Goal: Task Accomplishment & Management: Complete application form

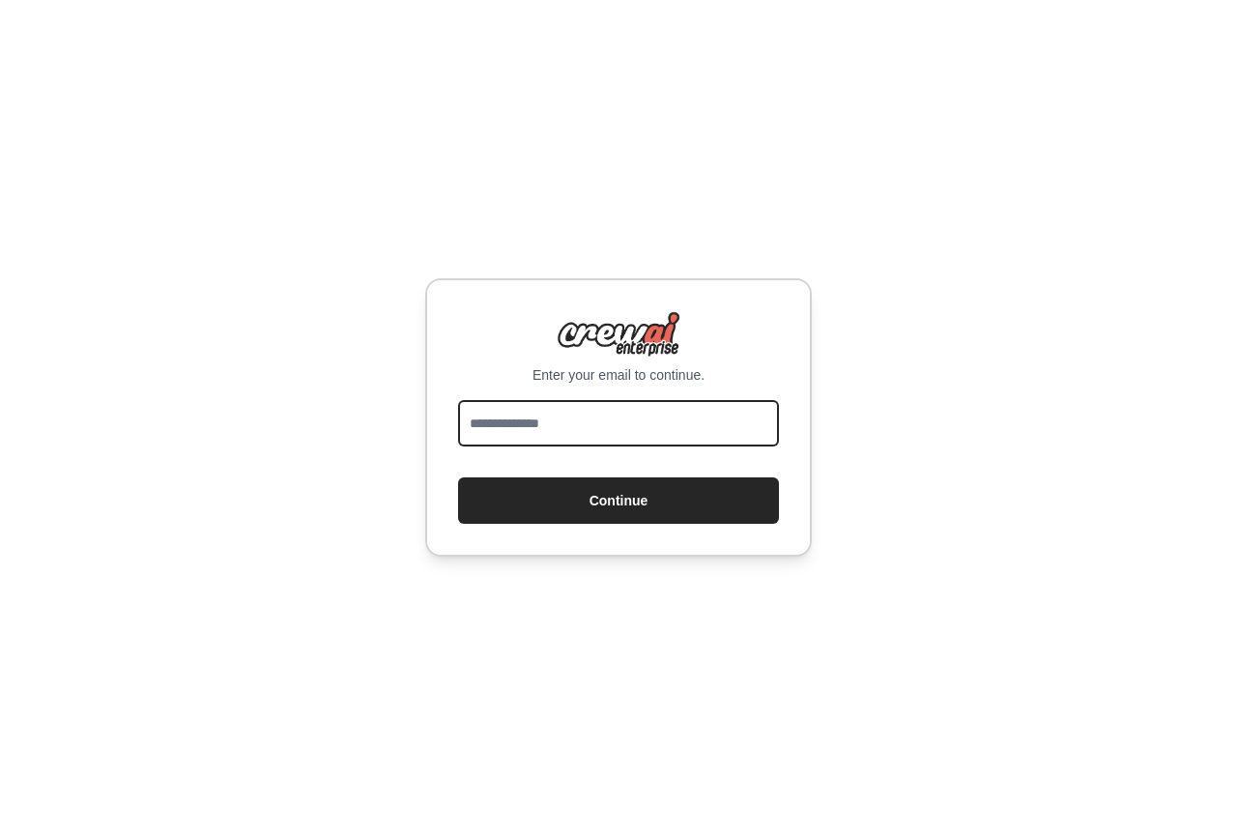
click at [493, 419] on input "email" at bounding box center [618, 423] width 321 height 46
type input "**********"
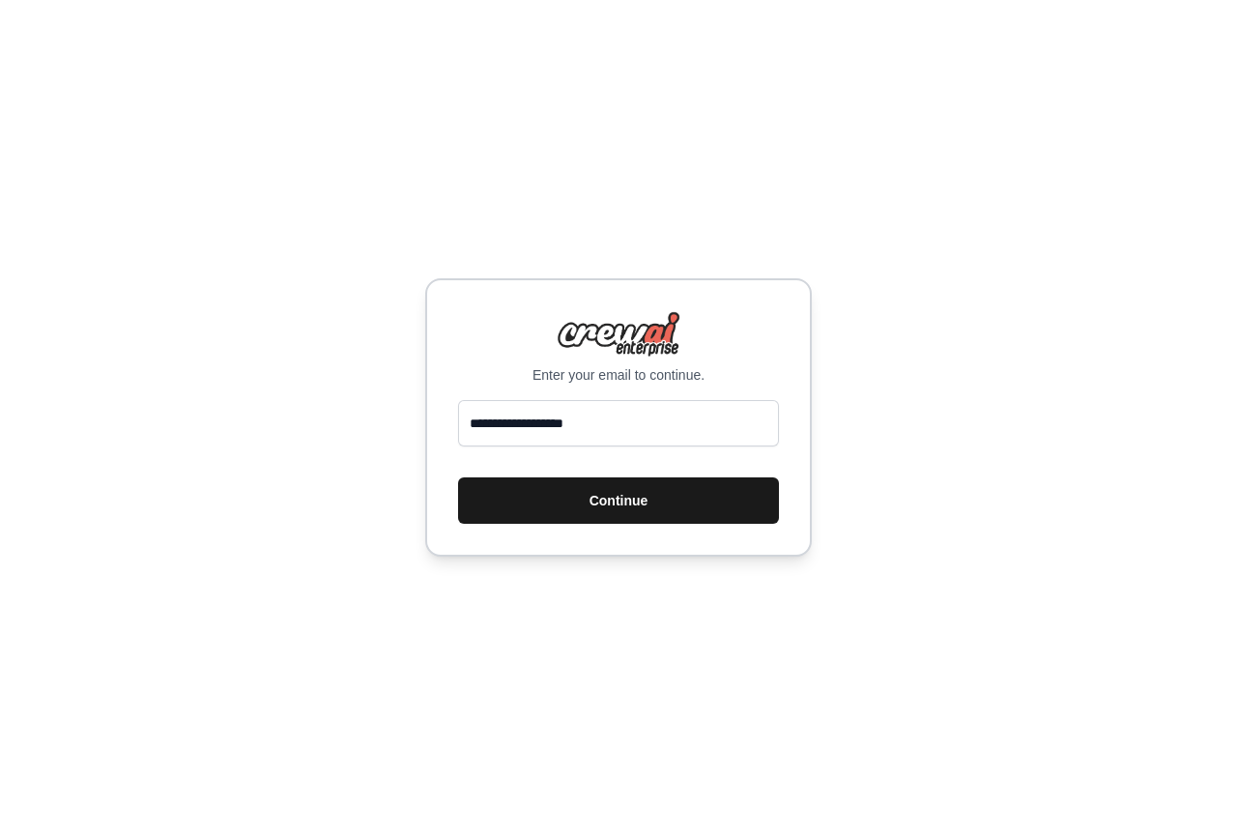
click at [602, 496] on button "Continue" at bounding box center [618, 500] width 321 height 46
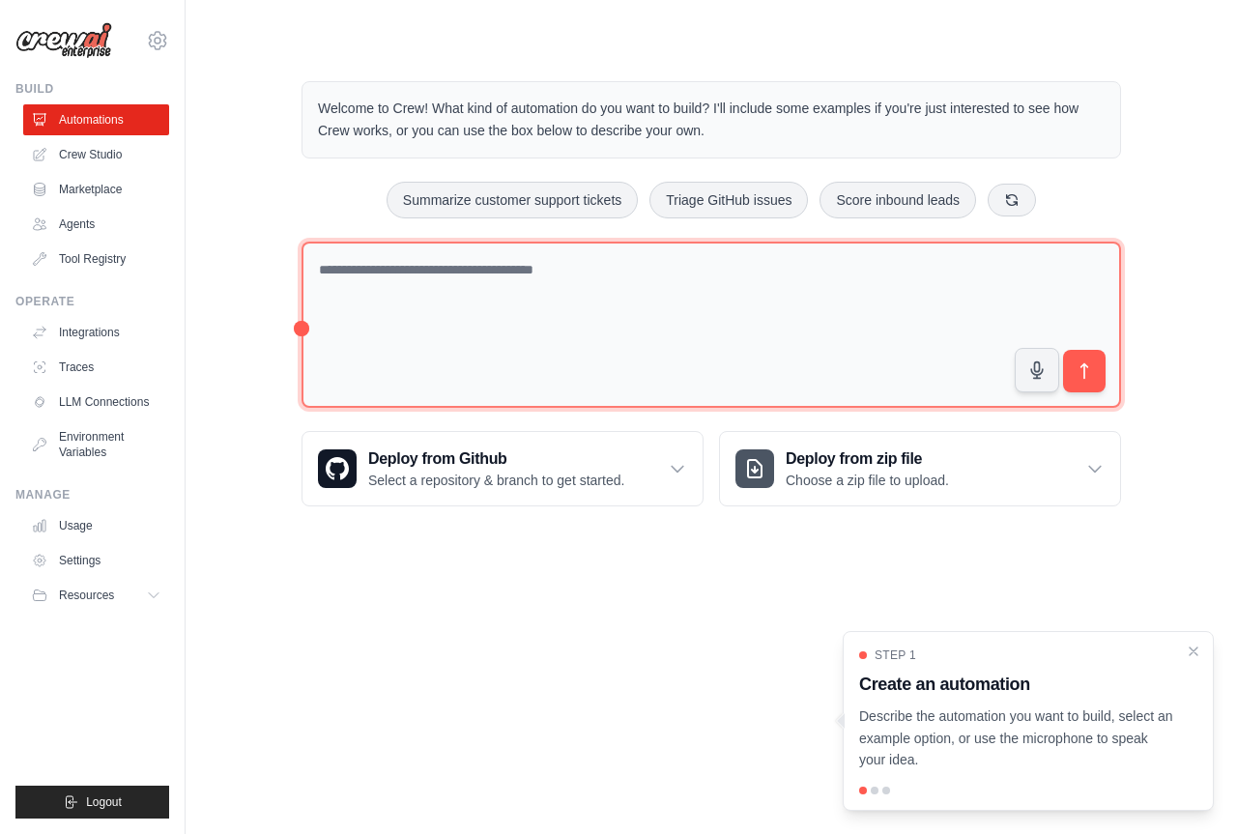
click at [464, 283] on textarea at bounding box center [710, 325] width 819 height 167
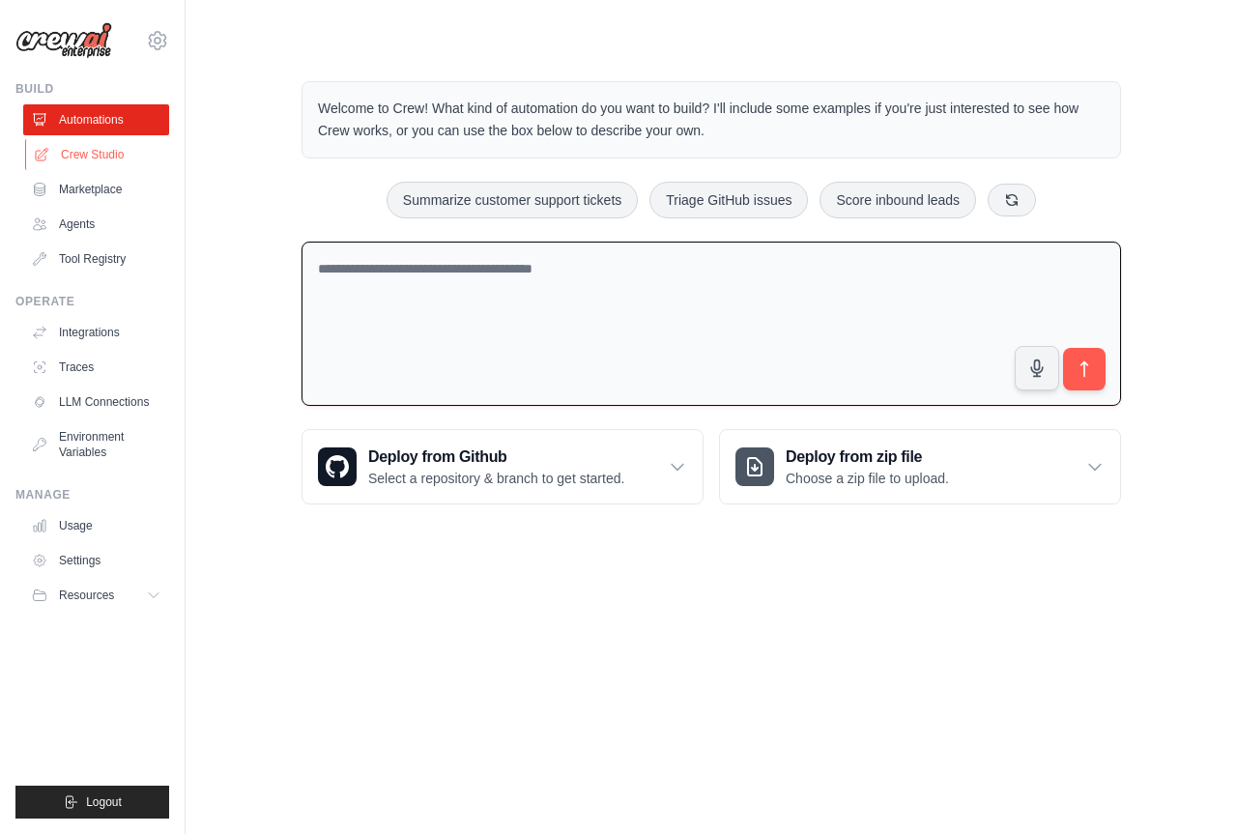
click at [99, 157] on link "Crew Studio" at bounding box center [98, 154] width 146 height 31
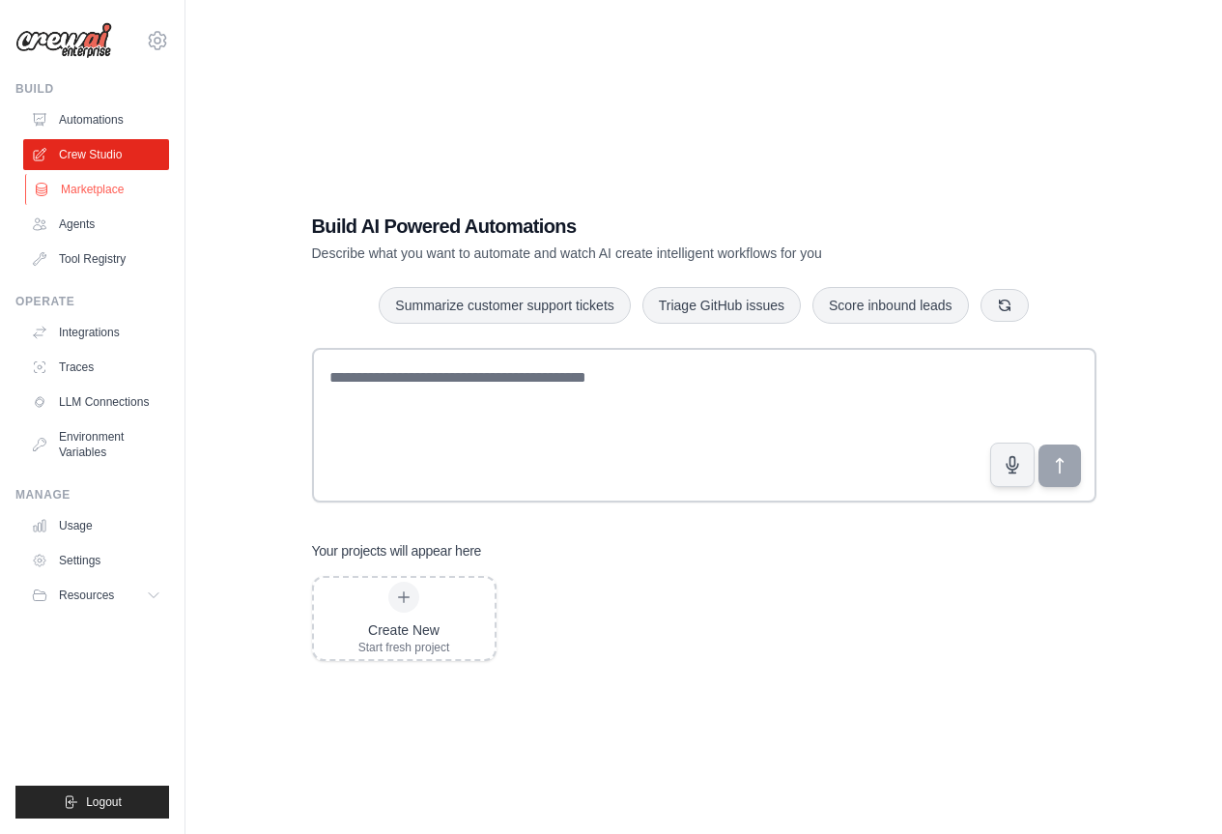
click at [73, 194] on link "Marketplace" at bounding box center [98, 189] width 146 height 31
click at [71, 227] on link "Agents" at bounding box center [98, 224] width 146 height 31
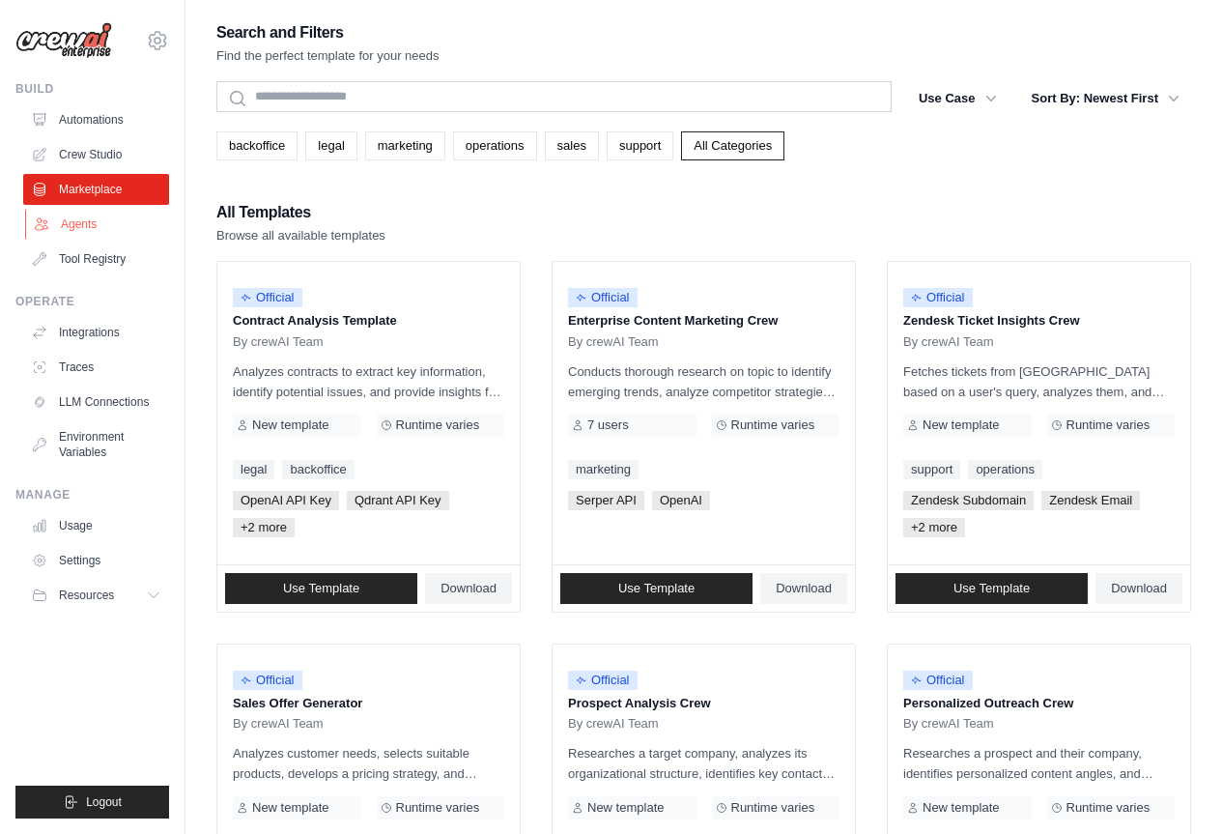
click at [70, 227] on link "Agents" at bounding box center [98, 224] width 146 height 31
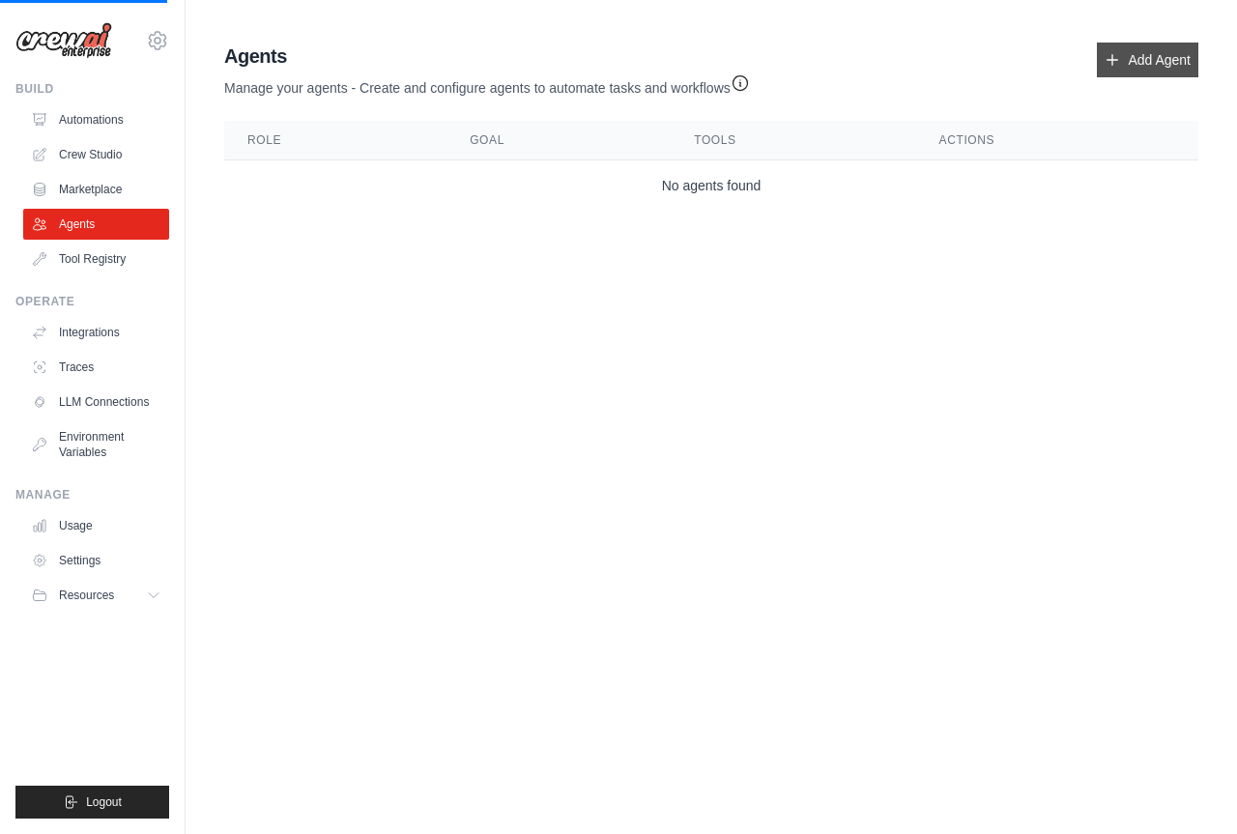
click at [1149, 54] on link "Add Agent" at bounding box center [1147, 60] width 101 height 35
click at [1139, 52] on link "Add Agent" at bounding box center [1147, 60] width 101 height 35
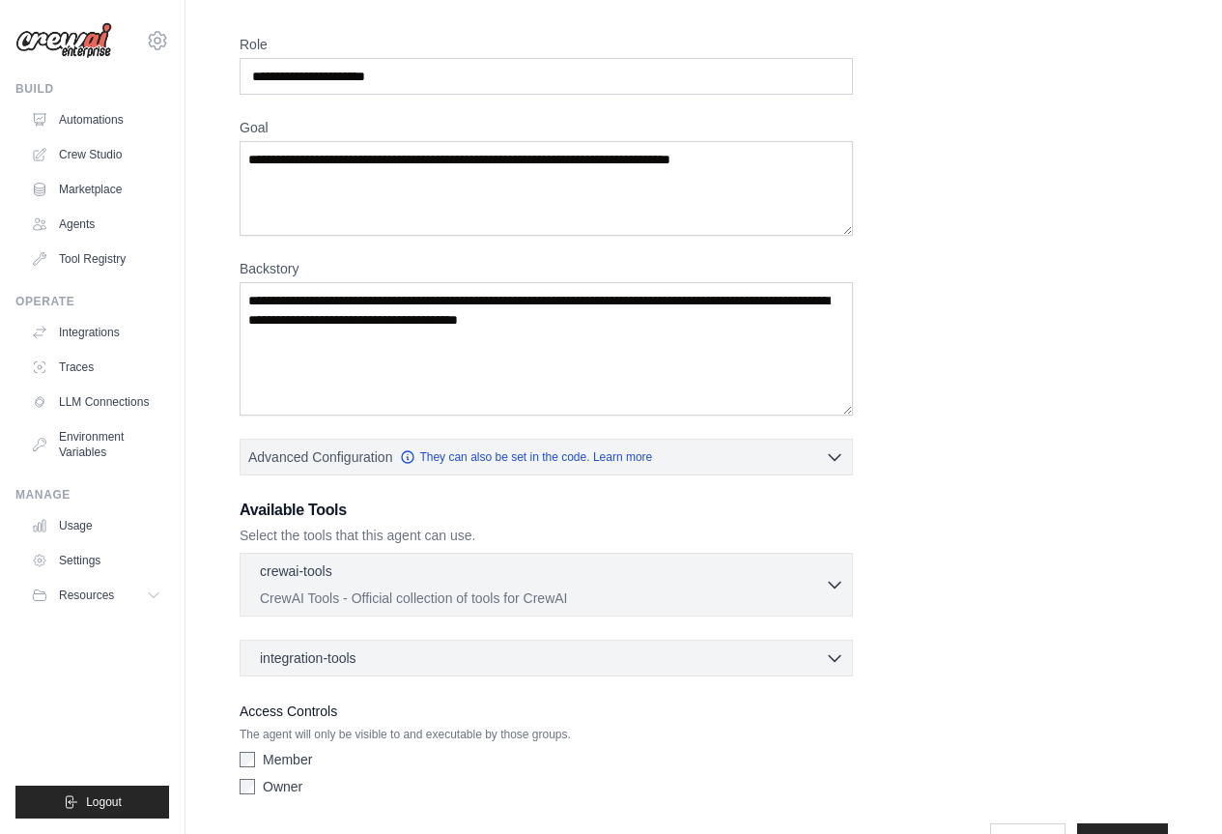
scroll to position [116, 0]
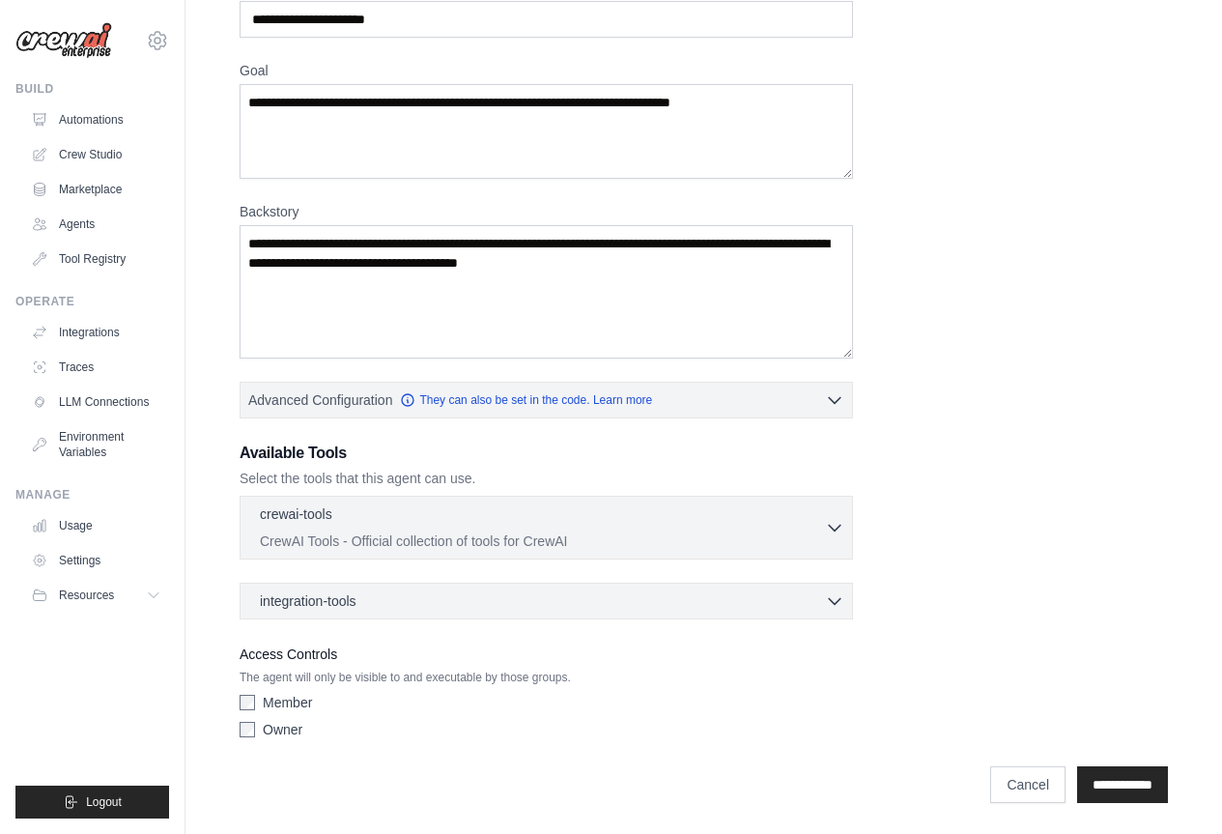
click at [726, 666] on div "Access Controls The agent will only be visible to and executable by those group…" at bounding box center [547, 695] width 614 height 104
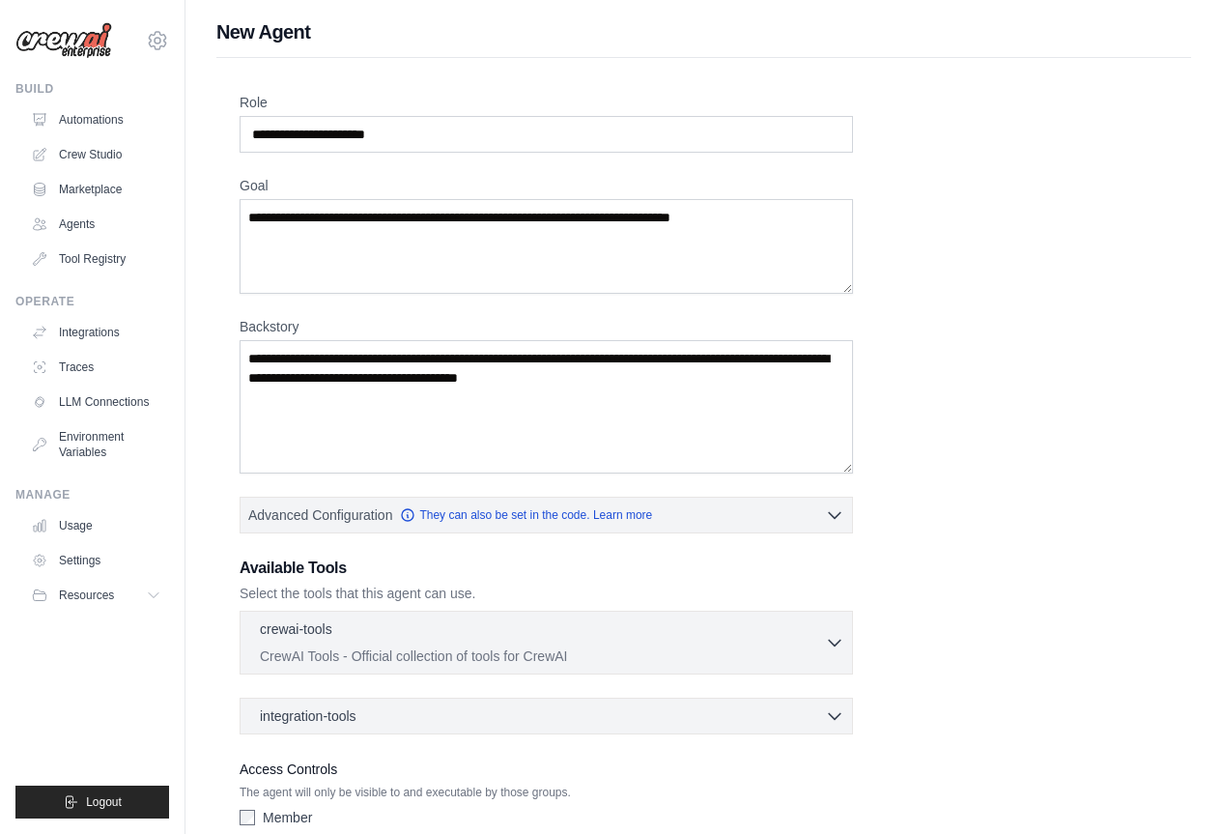
scroll to position [0, 0]
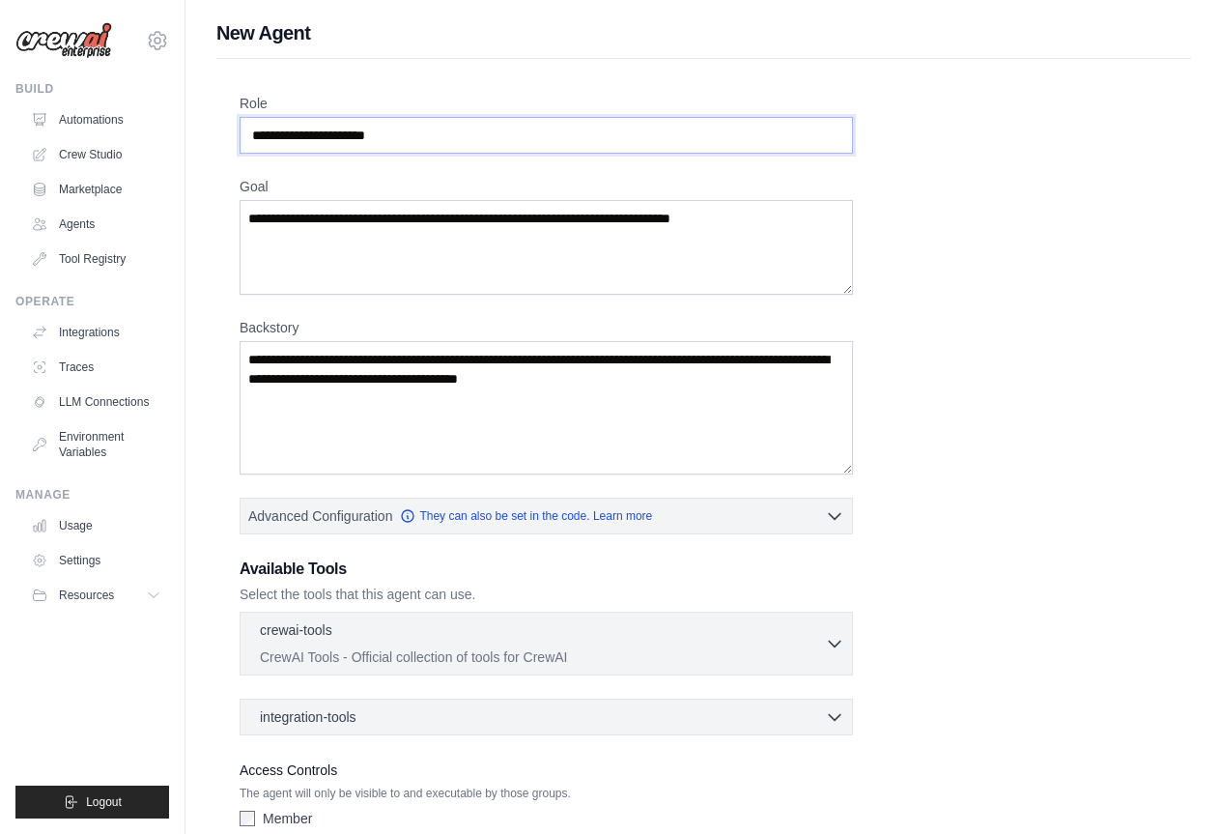
click at [337, 138] on input "Role" at bounding box center [547, 135] width 614 height 37
click at [421, 143] on input "Role" at bounding box center [547, 135] width 614 height 37
drag, startPoint x: 261, startPoint y: 227, endPoint x: 386, endPoint y: 230, distance: 125.6
click at [386, 230] on textarea "Goal" at bounding box center [547, 247] width 614 height 95
click at [364, 217] on textarea "Goal" at bounding box center [547, 247] width 614 height 95
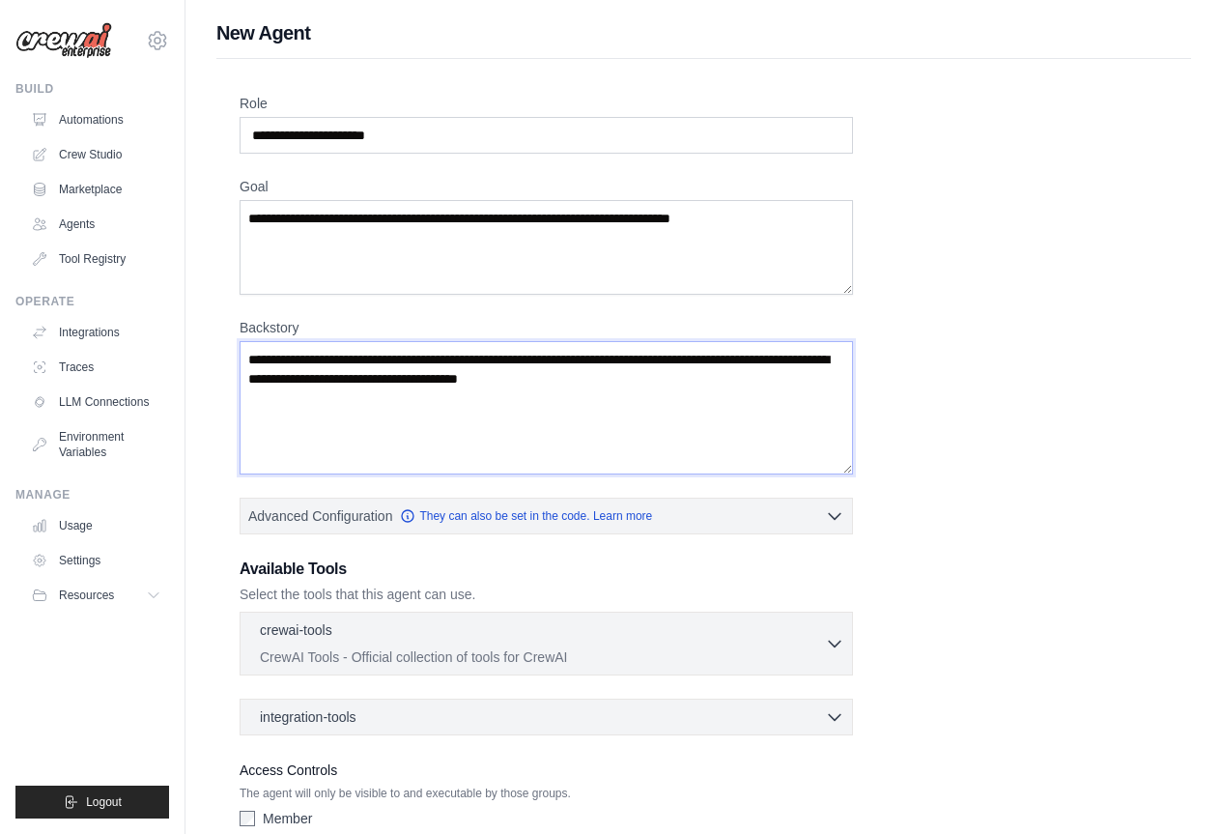
drag, startPoint x: 259, startPoint y: 360, endPoint x: 389, endPoint y: 365, distance: 130.5
click at [389, 365] on textarea "Backstory" at bounding box center [547, 407] width 614 height 133
click at [954, 341] on div "Role Goal Backstory Advanced Configuration They can also be set in the code. Le…" at bounding box center [704, 478] width 928 height 769
click at [893, 269] on div "Role Goal Backstory Advanced Configuration They can also be set in the code. Le…" at bounding box center [704, 478] width 928 height 769
click at [899, 127] on div "Role Goal Backstory Advanced Configuration They can also be set in the code. Le…" at bounding box center [704, 478] width 928 height 769
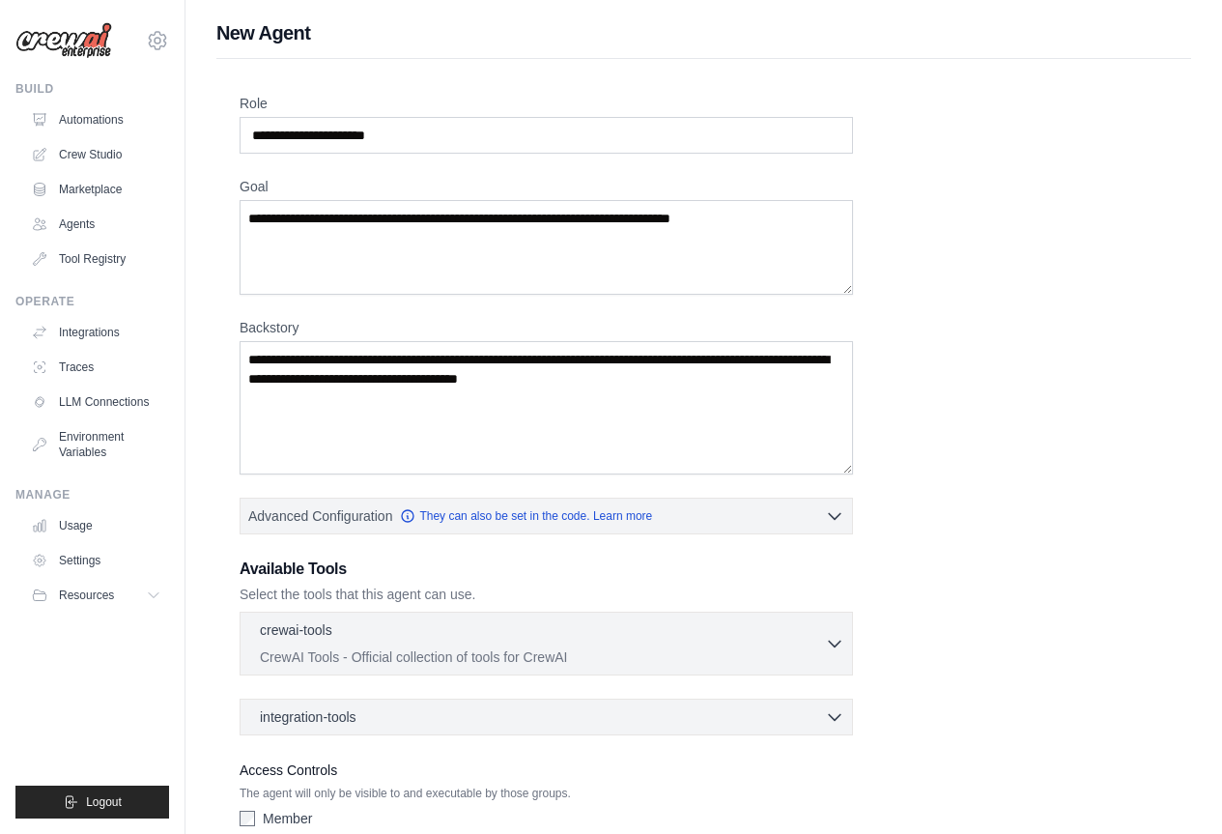
drag, startPoint x: 1043, startPoint y: 236, endPoint x: 1036, endPoint y: 225, distance: 13.1
click at [1043, 236] on div "Role Goal Backstory Advanced Configuration They can also be set in the code. Le…" at bounding box center [704, 478] width 928 height 769
click at [951, 258] on div "Role Goal Backstory Advanced Configuration They can also be set in the code. Le…" at bounding box center [704, 478] width 928 height 769
click at [807, 255] on textarea "Goal" at bounding box center [547, 247] width 614 height 95
click at [786, 221] on textarea "Goal" at bounding box center [547, 247] width 614 height 95
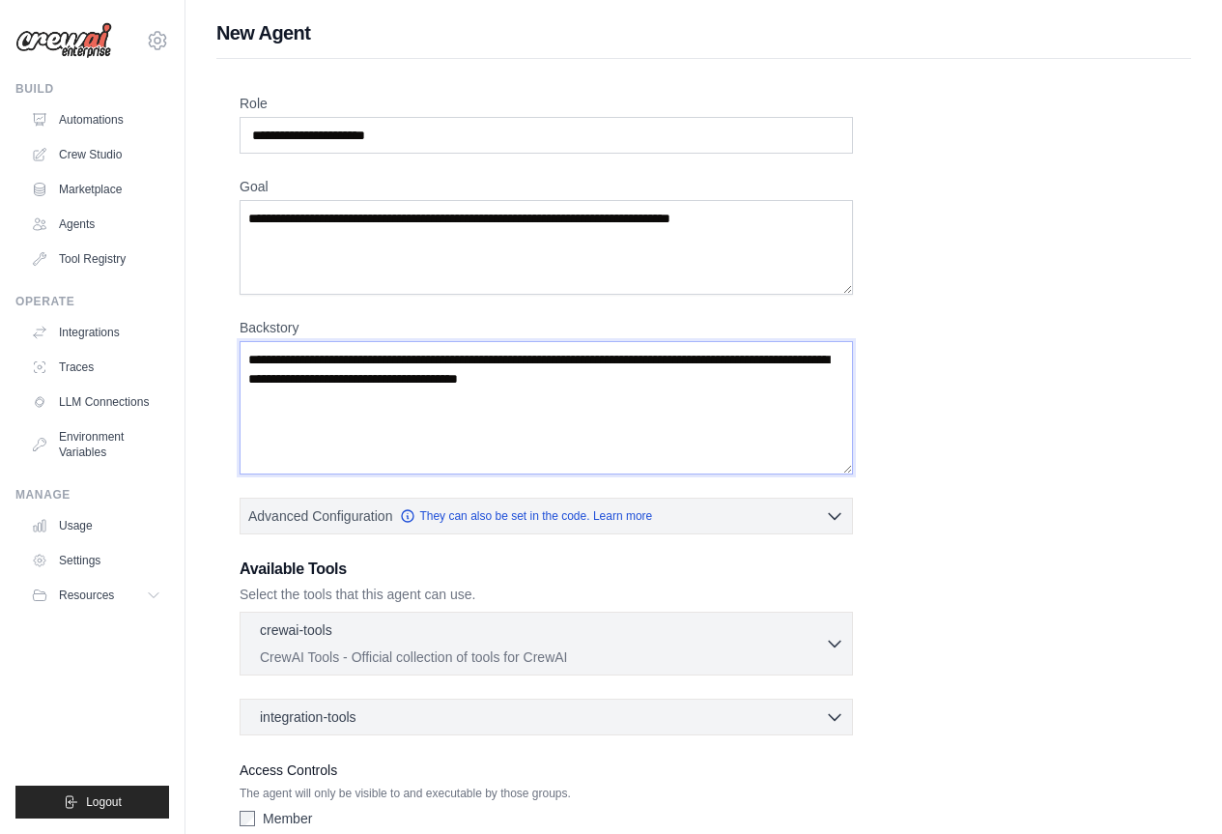
click at [681, 371] on textarea "Backstory" at bounding box center [547, 407] width 614 height 133
drag, startPoint x: 661, startPoint y: 371, endPoint x: 484, endPoint y: 376, distance: 176.9
click at [485, 376] on textarea "Backstory" at bounding box center [547, 407] width 614 height 133
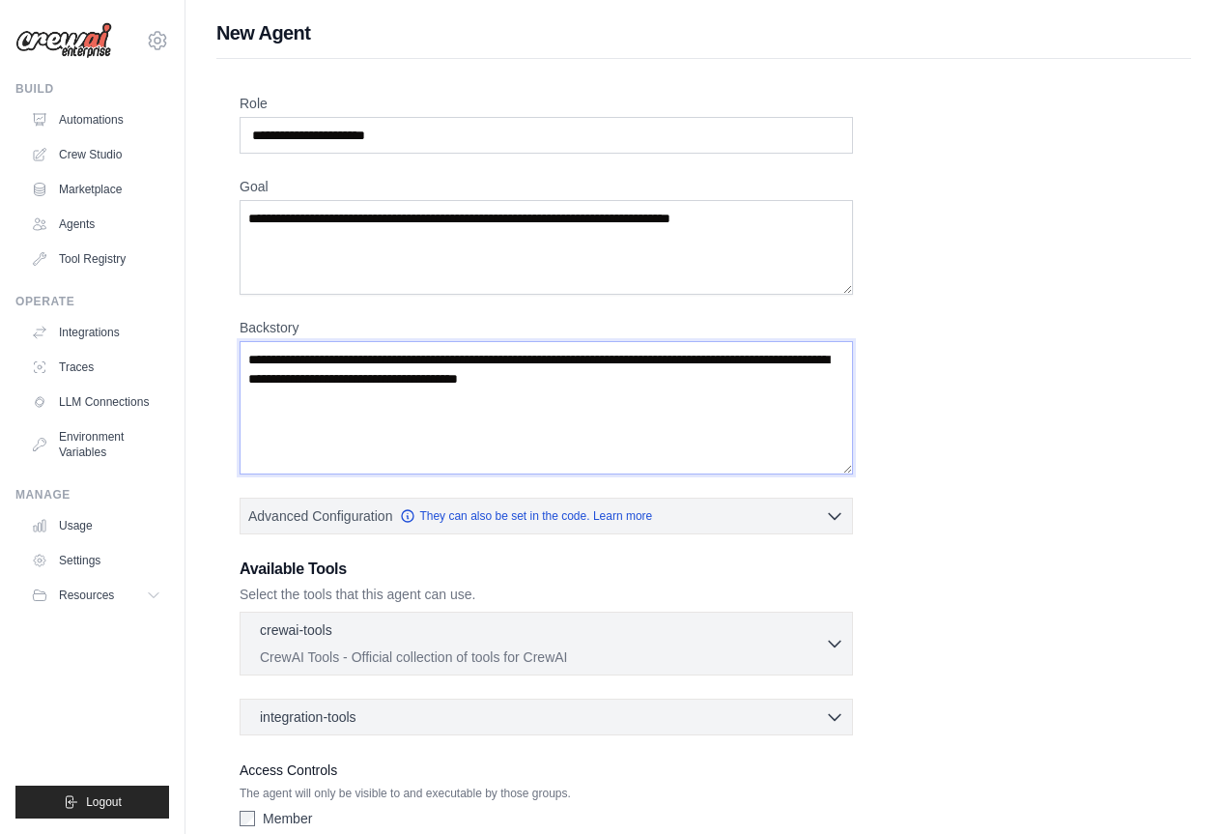
click at [658, 381] on textarea "Backstory" at bounding box center [547, 407] width 614 height 133
drag, startPoint x: 647, startPoint y: 386, endPoint x: 287, endPoint y: 381, distance: 360.4
click at [301, 379] on textarea "Backstory" at bounding box center [547, 407] width 614 height 133
click at [313, 376] on textarea "Backstory" at bounding box center [547, 407] width 614 height 133
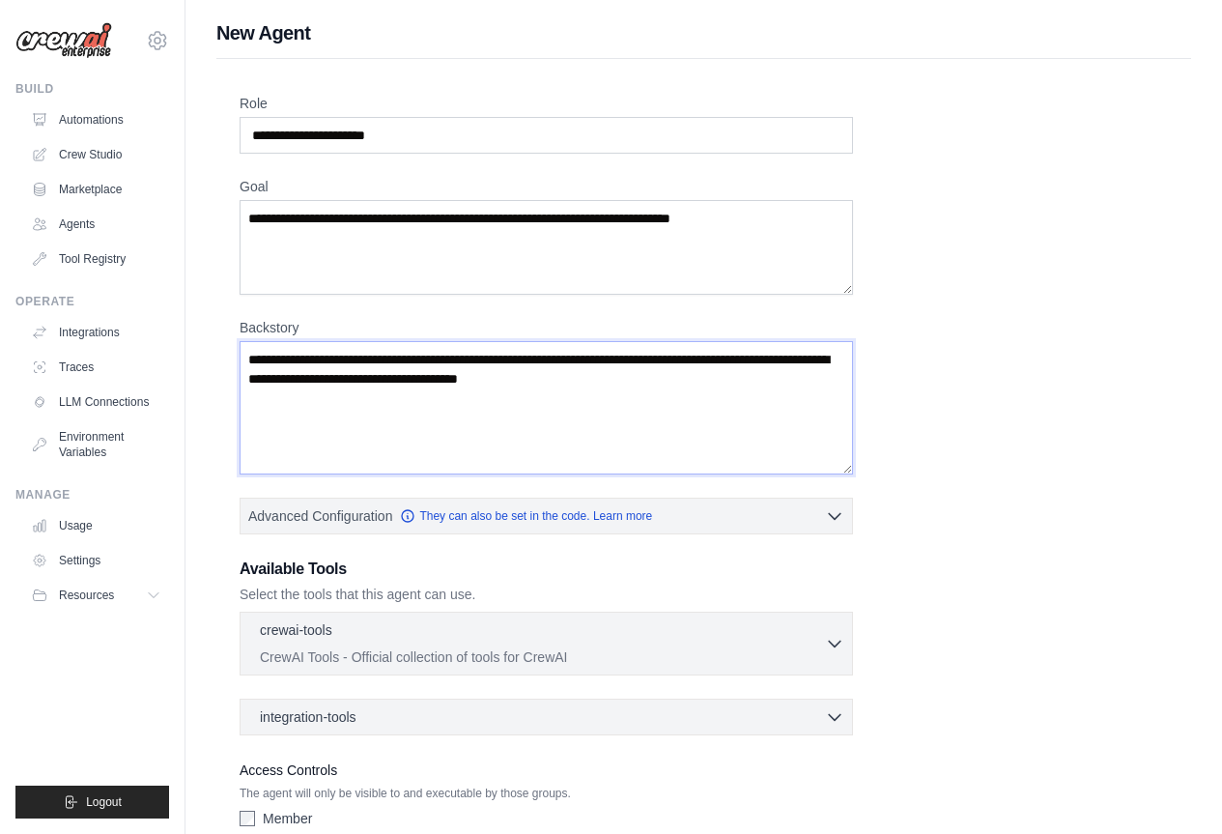
drag, startPoint x: 252, startPoint y: 353, endPoint x: 677, endPoint y: 376, distance: 425.8
click at [677, 375] on textarea "Backstory" at bounding box center [547, 407] width 614 height 133
click at [650, 384] on textarea "Backstory" at bounding box center [547, 407] width 614 height 133
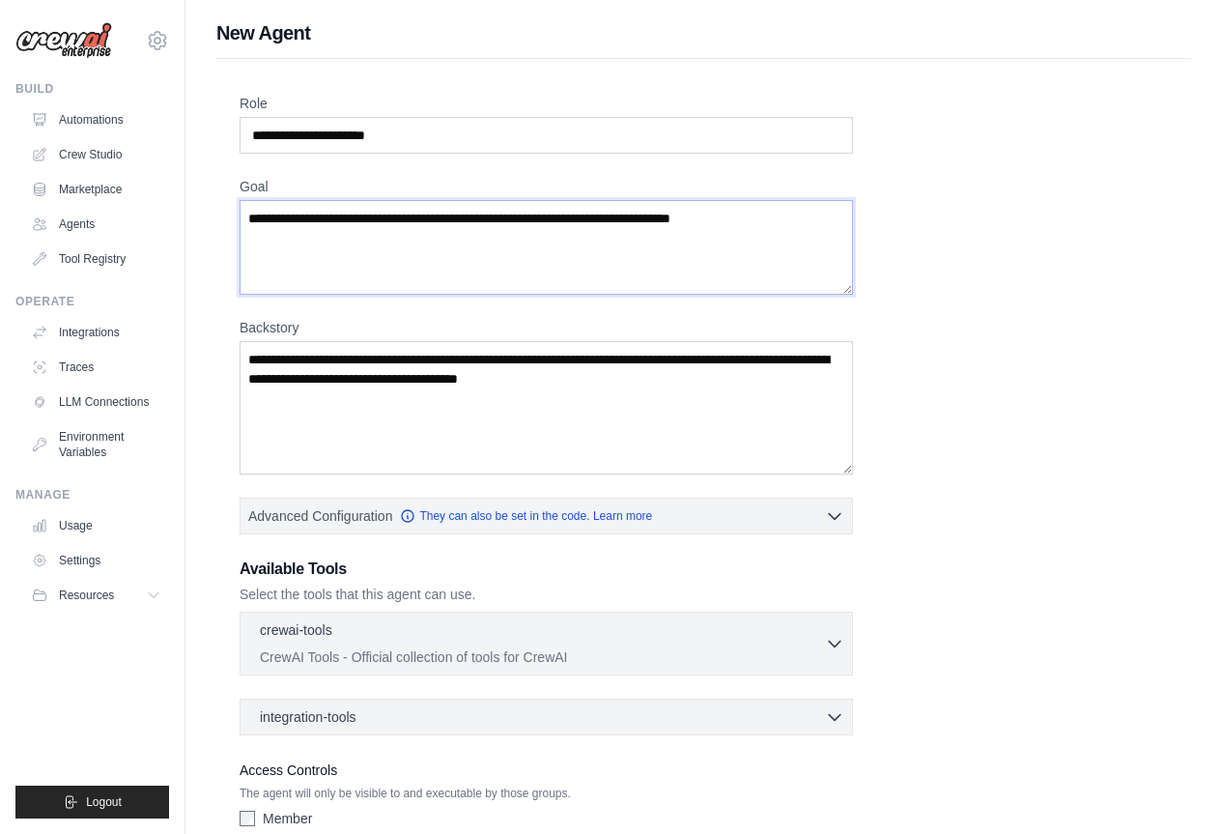
click at [682, 247] on textarea "Goal" at bounding box center [547, 247] width 614 height 95
click at [435, 131] on input "Role" at bounding box center [547, 135] width 614 height 37
click at [436, 132] on input "Role" at bounding box center [547, 135] width 614 height 37
click at [339, 132] on input "Role" at bounding box center [547, 135] width 614 height 37
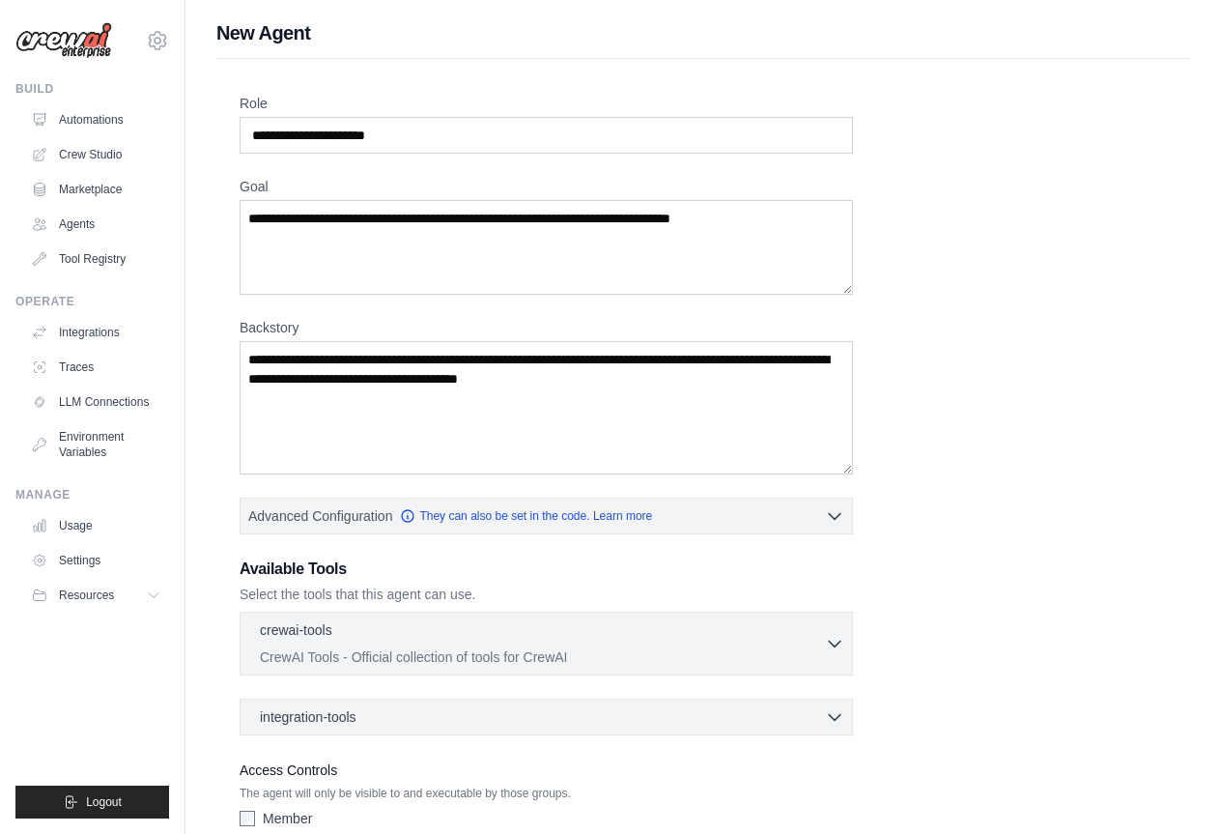
click at [901, 481] on div "Role Goal Backstory Advanced Configuration They can also be set in the code. Le…" at bounding box center [704, 478] width 928 height 769
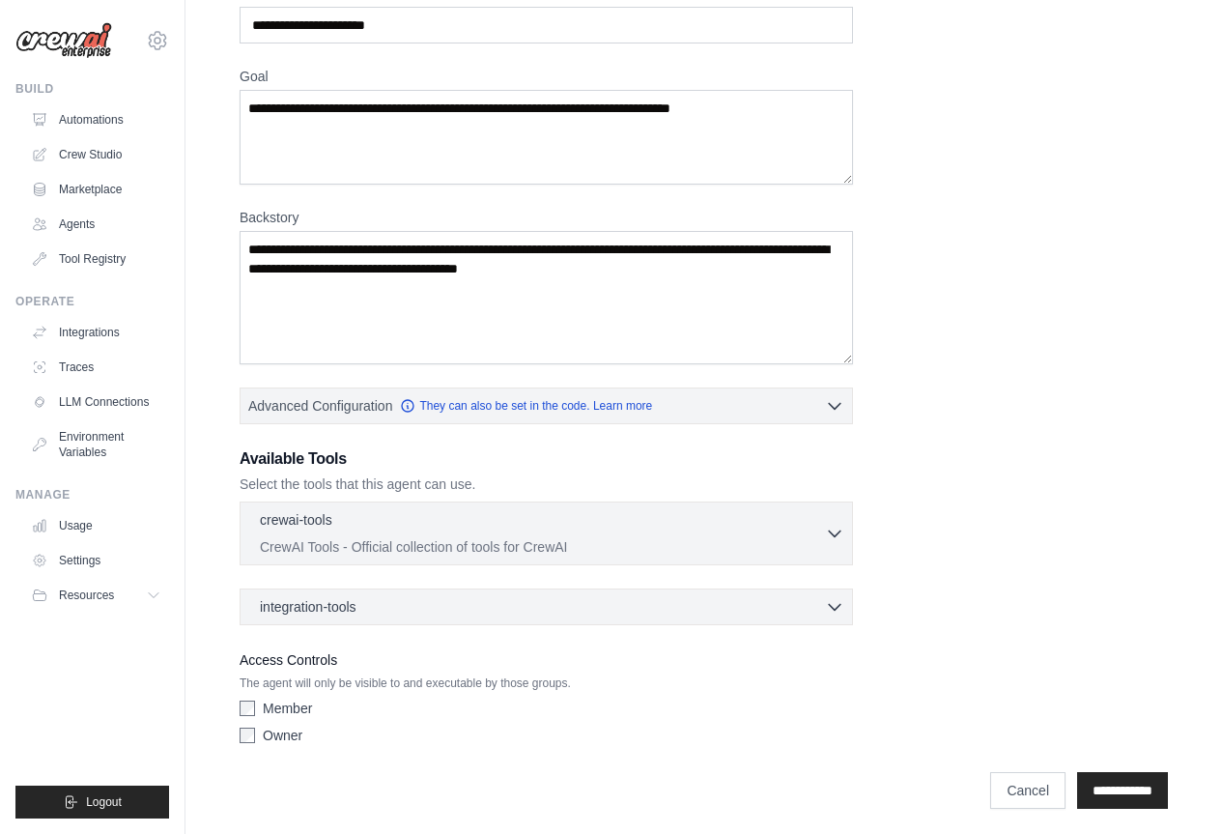
scroll to position [116, 0]
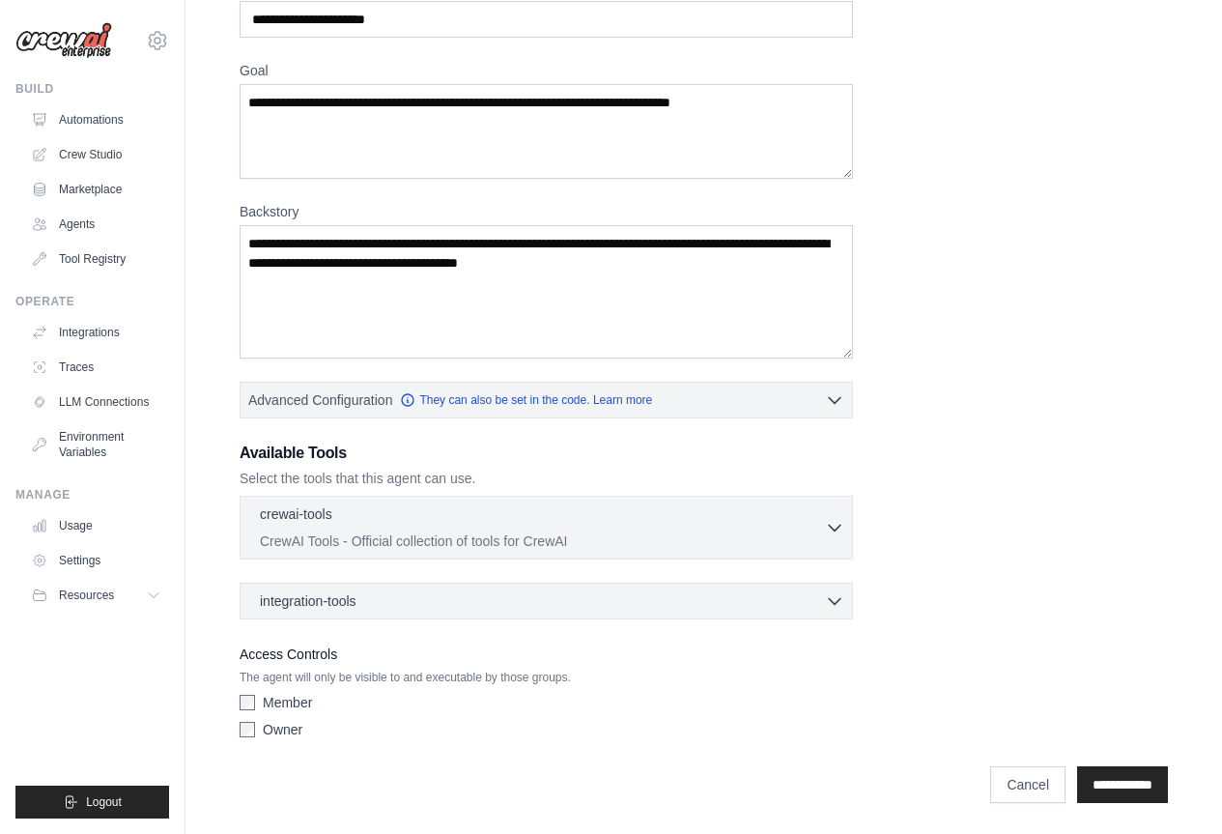
click at [889, 456] on div "Role Goal Backstory Advanced Configuration They can also be set in the code. Le…" at bounding box center [704, 362] width 928 height 769
click at [901, 289] on div "Role Goal Backstory Advanced Configuration They can also be set in the code. Le…" at bounding box center [704, 362] width 928 height 769
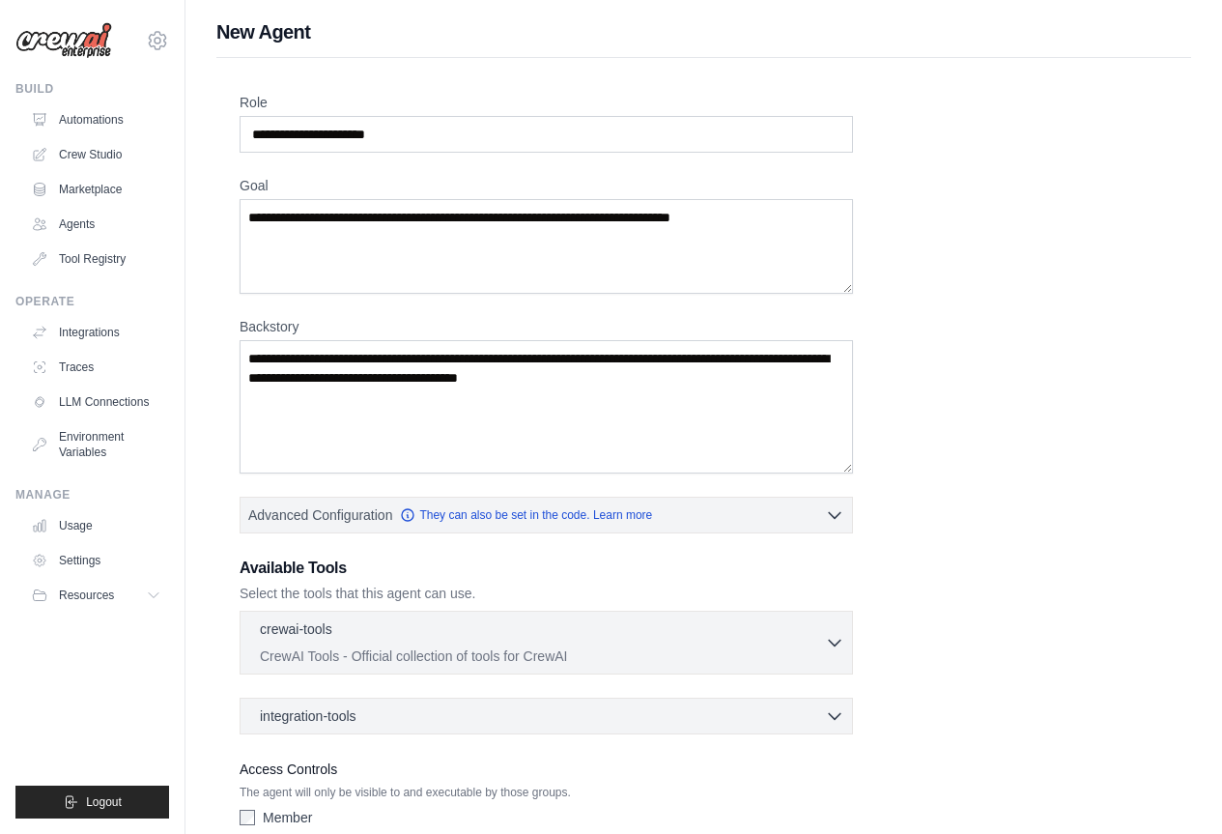
scroll to position [0, 0]
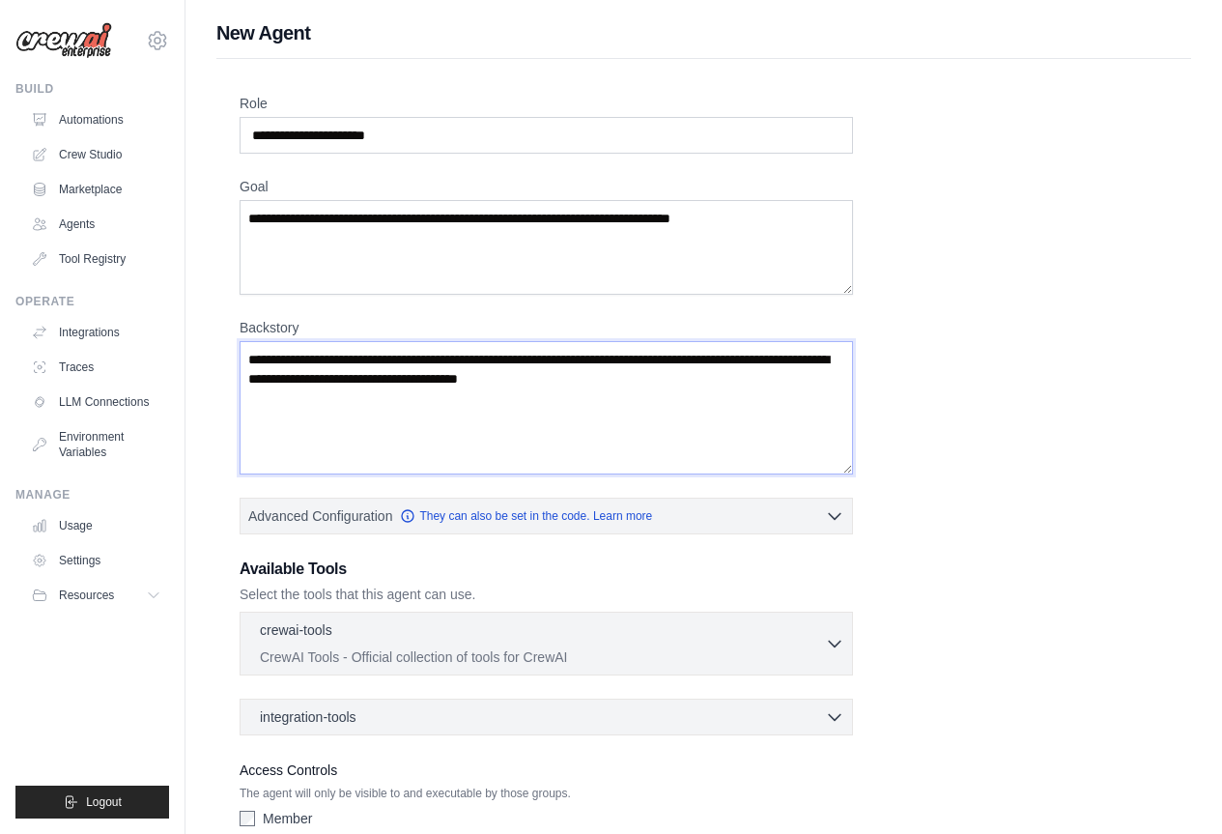
click at [686, 383] on textarea "Backstory" at bounding box center [547, 407] width 614 height 133
click at [972, 309] on div "Role Goal Backstory Advanced Configuration They can also be set in the code. Le…" at bounding box center [704, 478] width 928 height 769
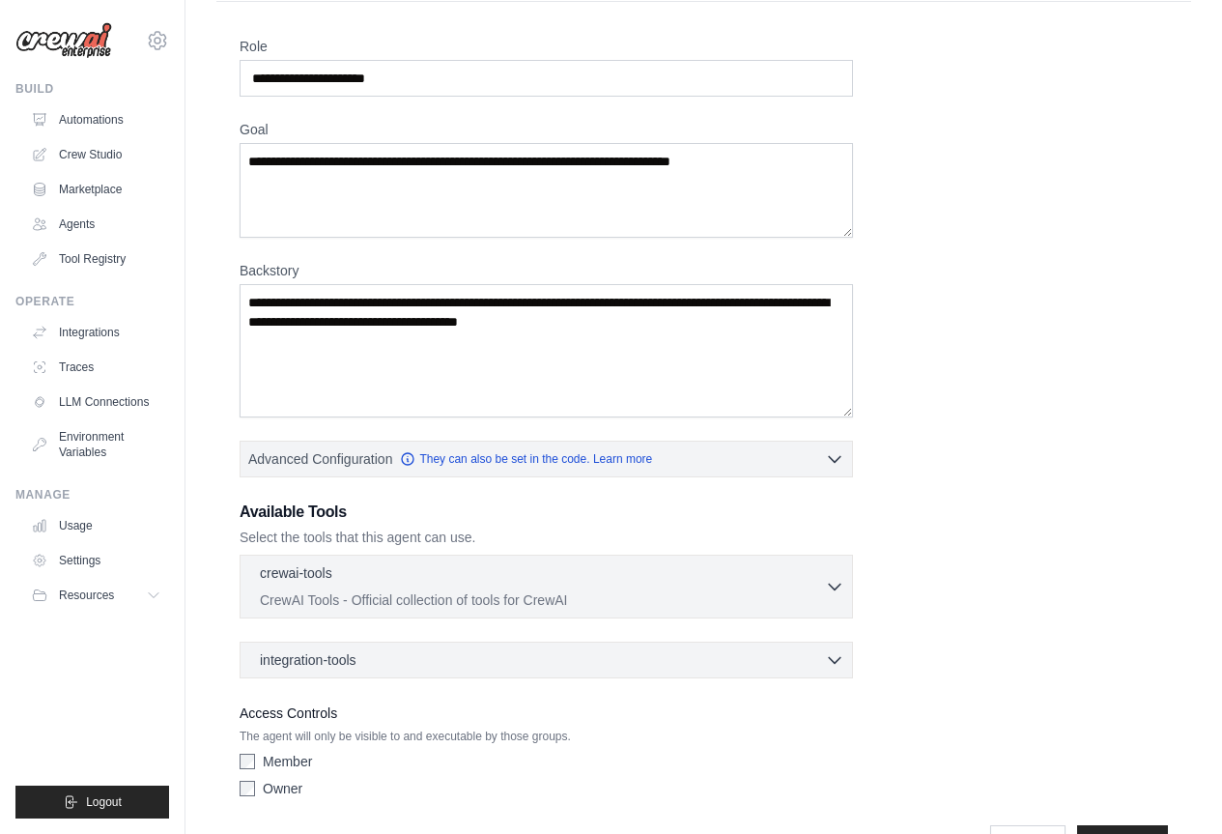
scroll to position [116, 0]
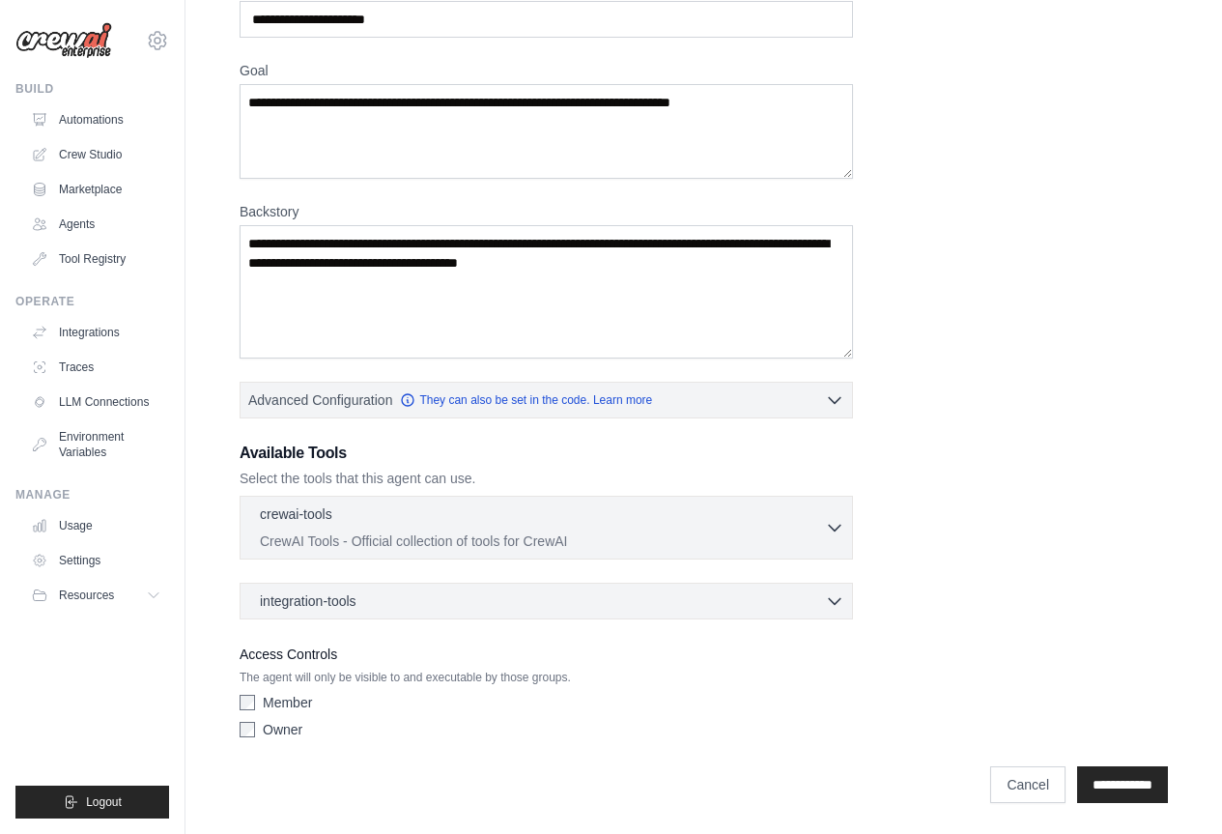
click at [859, 329] on div "Role Goal Backstory Advanced Configuration They can also be set in the code. Le…" at bounding box center [704, 362] width 928 height 769
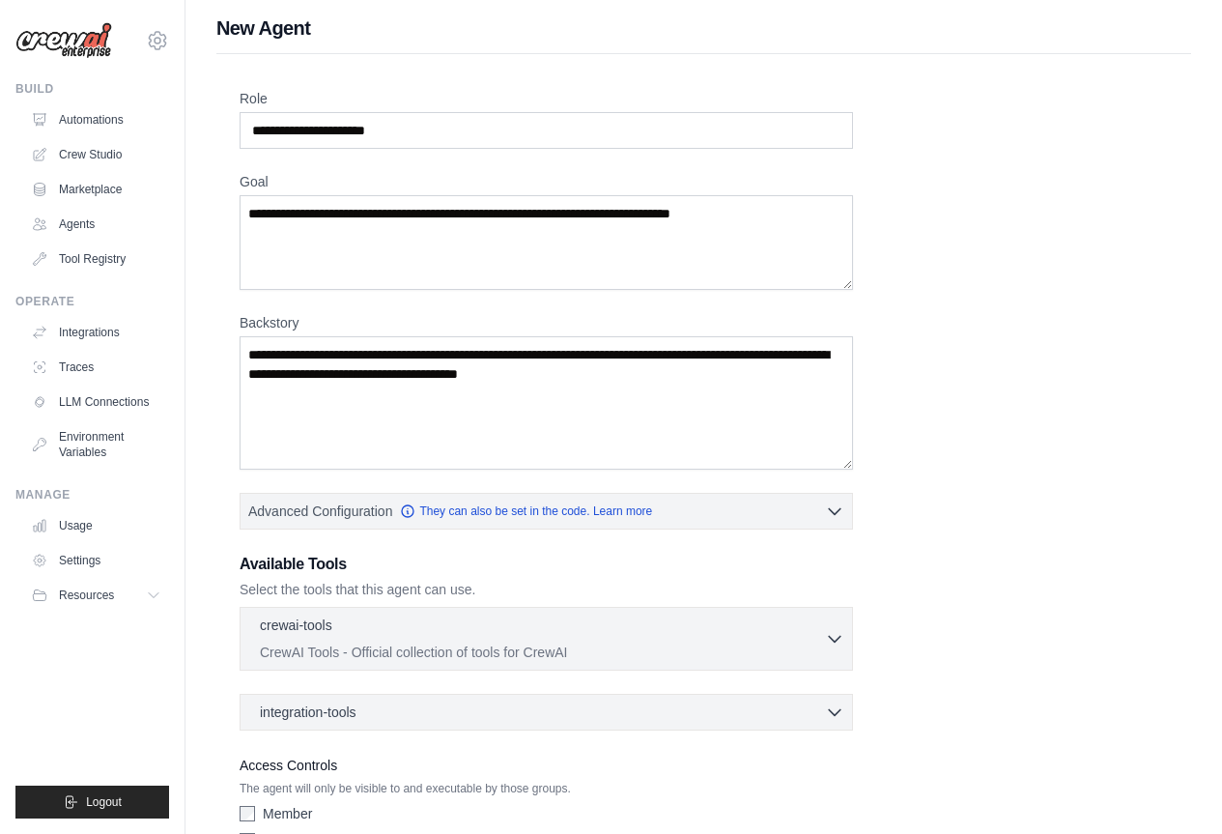
scroll to position [0, 0]
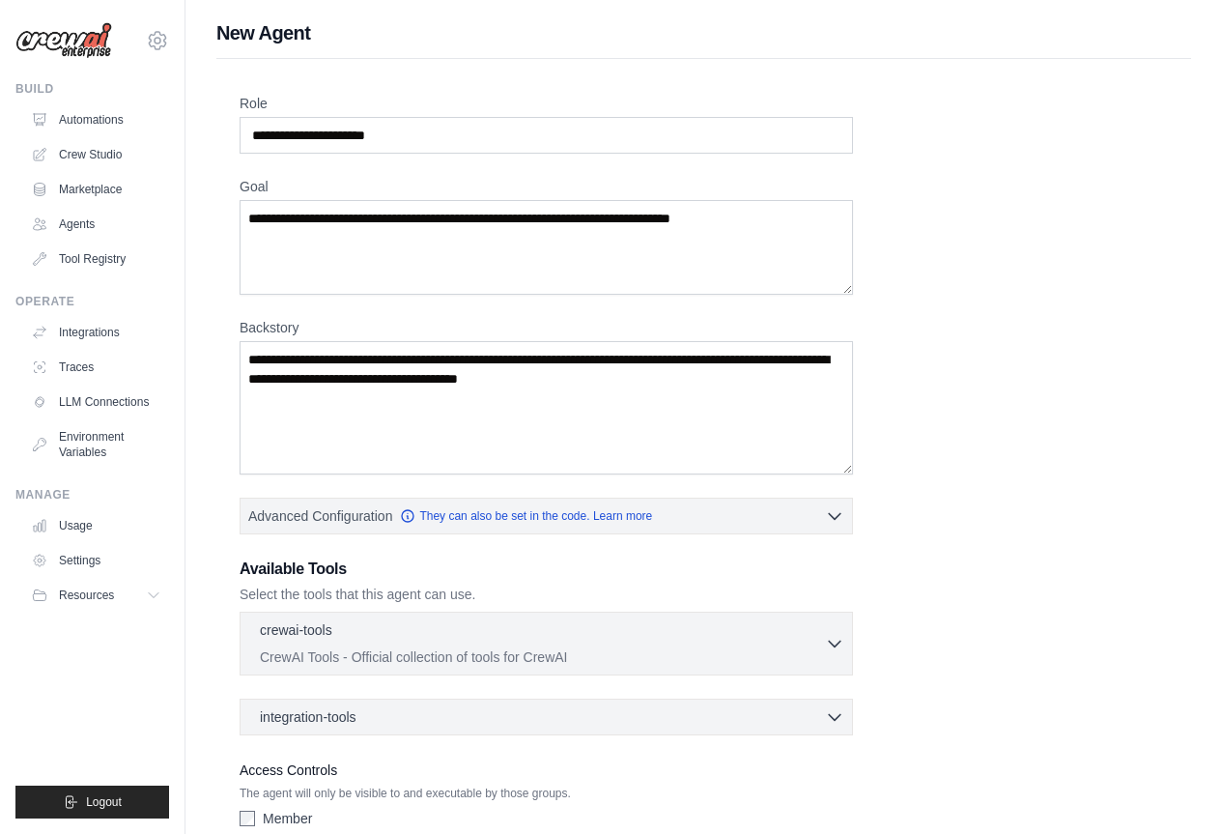
click at [928, 377] on div "Role Goal Backstory Advanced Configuration They can also be set in the code. Le…" at bounding box center [704, 478] width 928 height 769
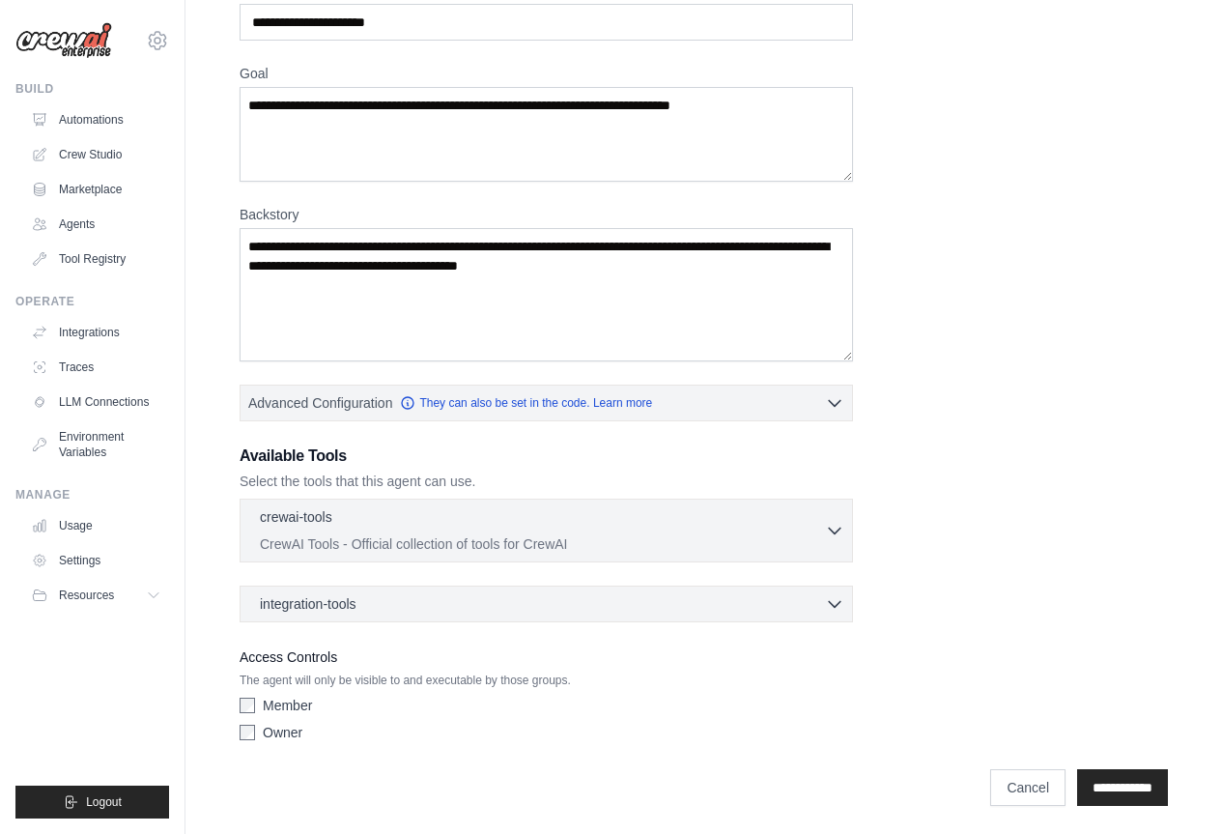
scroll to position [116, 0]
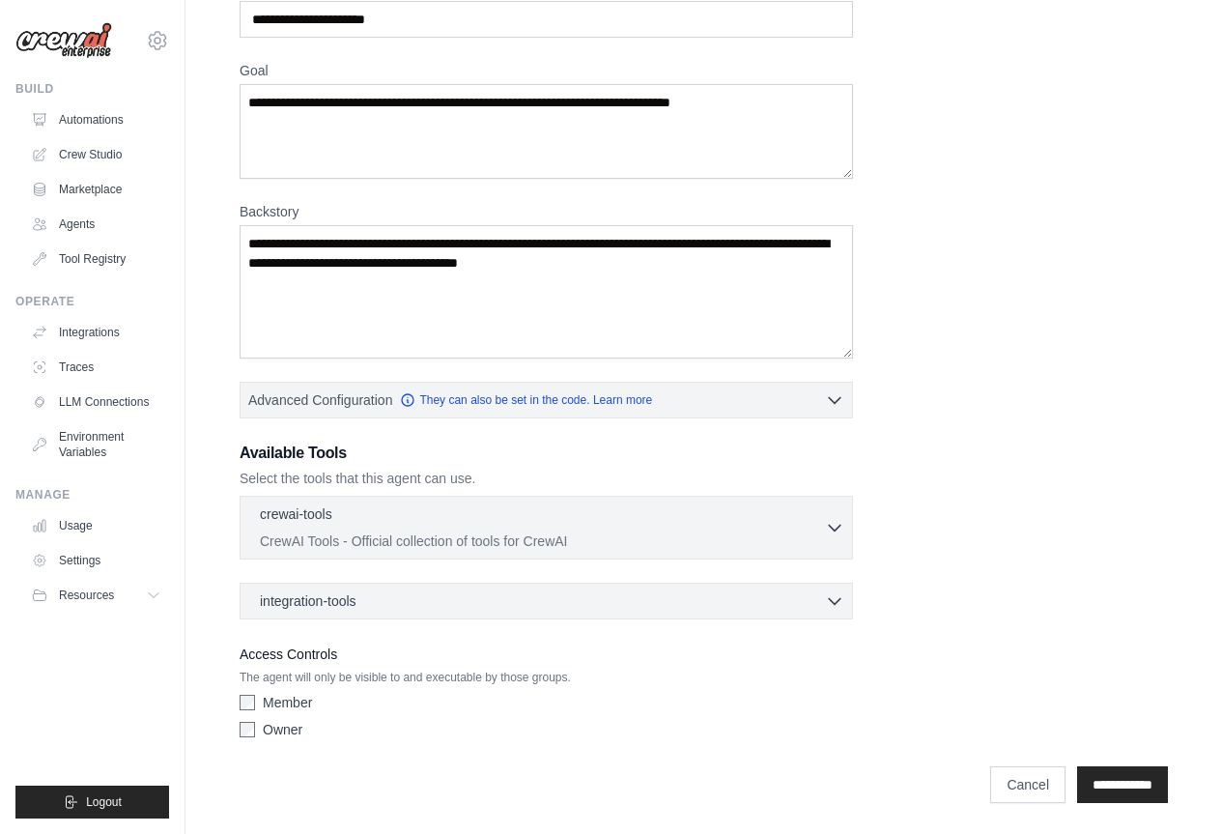
click at [632, 441] on div "Role Goal Backstory Advanced Configuration They can also be set in the code. Le…" at bounding box center [704, 362] width 928 height 769
click at [878, 164] on div "Role Goal Backstory Advanced Configuration They can also be set in the code. Le…" at bounding box center [704, 362] width 928 height 769
click at [255, 68] on label "Goal" at bounding box center [547, 70] width 614 height 19
click at [255, 84] on textarea "Goal" at bounding box center [547, 131] width 614 height 95
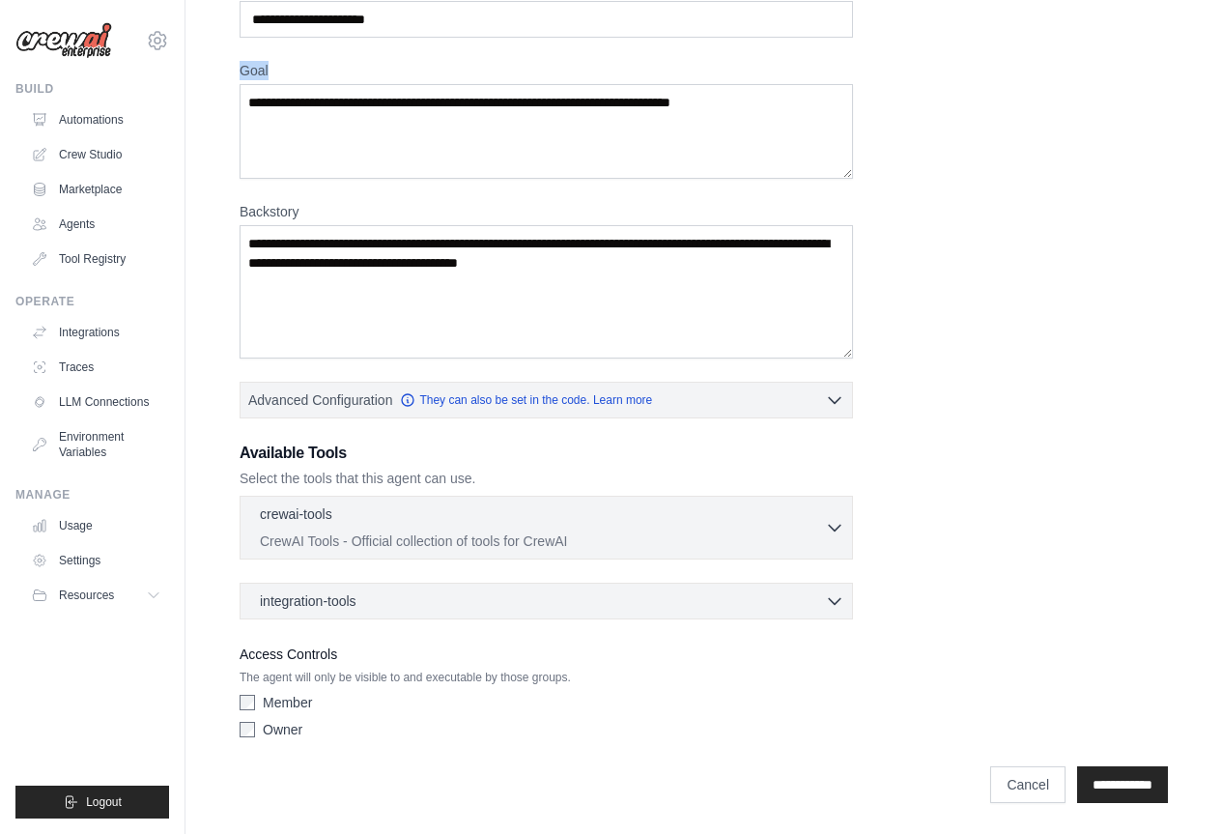
click at [255, 68] on label "Goal" at bounding box center [547, 70] width 614 height 19
click at [255, 84] on textarea "Goal" at bounding box center [547, 131] width 614 height 95
click at [270, 90] on textarea "Goal" at bounding box center [547, 131] width 614 height 95
click at [272, 97] on textarea "Goal" at bounding box center [547, 131] width 614 height 95
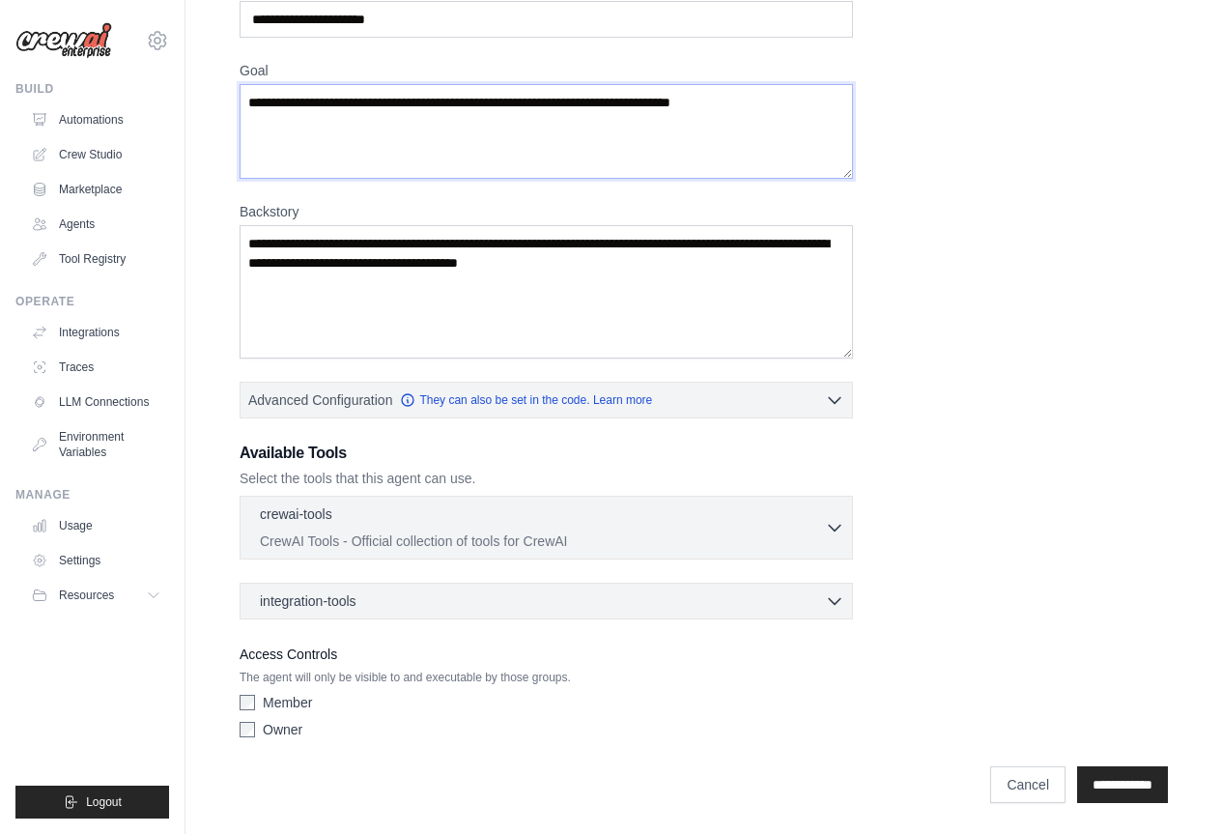
click at [272, 97] on textarea "Goal" at bounding box center [547, 131] width 614 height 95
drag, startPoint x: 250, startPoint y: 102, endPoint x: 777, endPoint y: 108, distance: 526.6
click at [777, 108] on textarea "Goal" at bounding box center [547, 131] width 614 height 95
drag, startPoint x: 255, startPoint y: 243, endPoint x: 589, endPoint y: 279, distance: 336.3
click at [589, 279] on textarea "Backstory" at bounding box center [547, 291] width 614 height 133
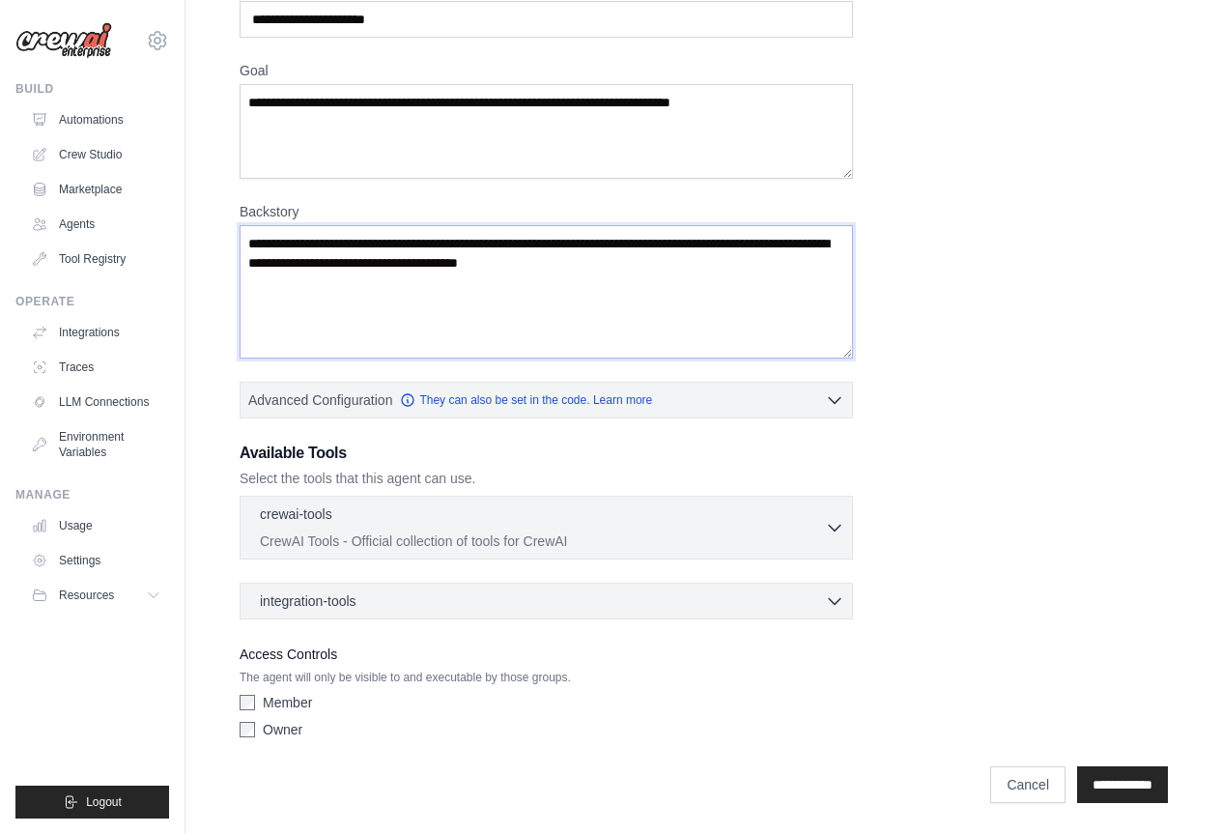
click at [589, 279] on textarea "Backstory" at bounding box center [547, 291] width 614 height 133
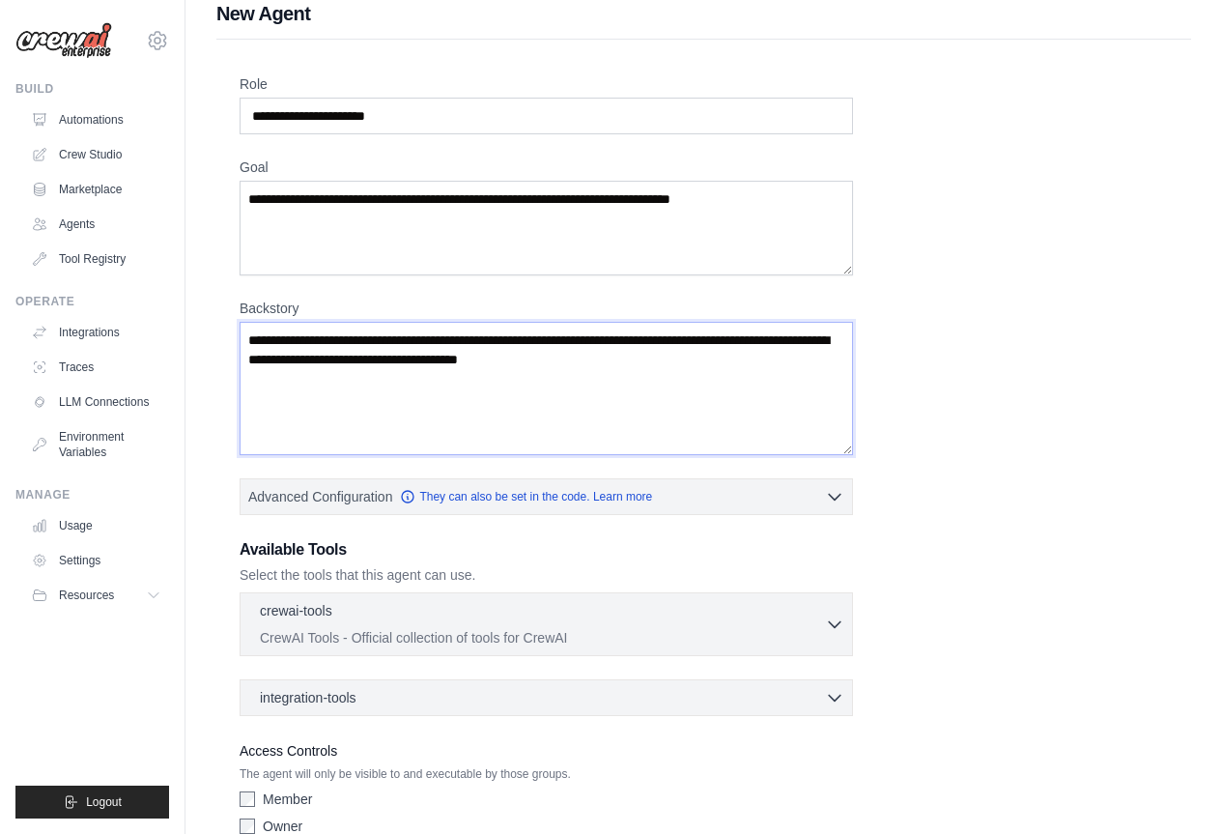
scroll to position [0, 0]
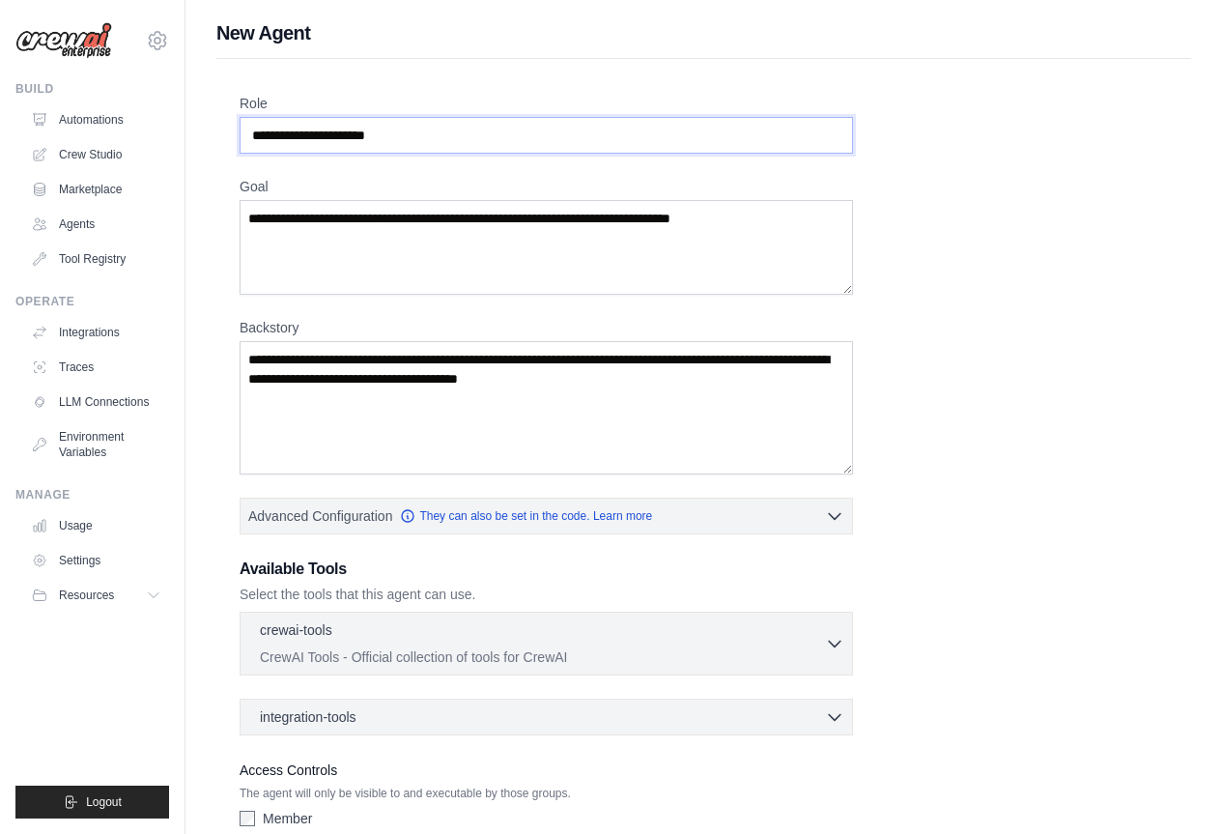
click at [271, 132] on input "Role" at bounding box center [547, 135] width 614 height 37
click at [269, 133] on input "Role" at bounding box center [547, 135] width 614 height 37
drag, startPoint x: 416, startPoint y: 133, endPoint x: 245, endPoint y: 132, distance: 171.0
click at [245, 132] on input "Role" at bounding box center [547, 135] width 614 height 37
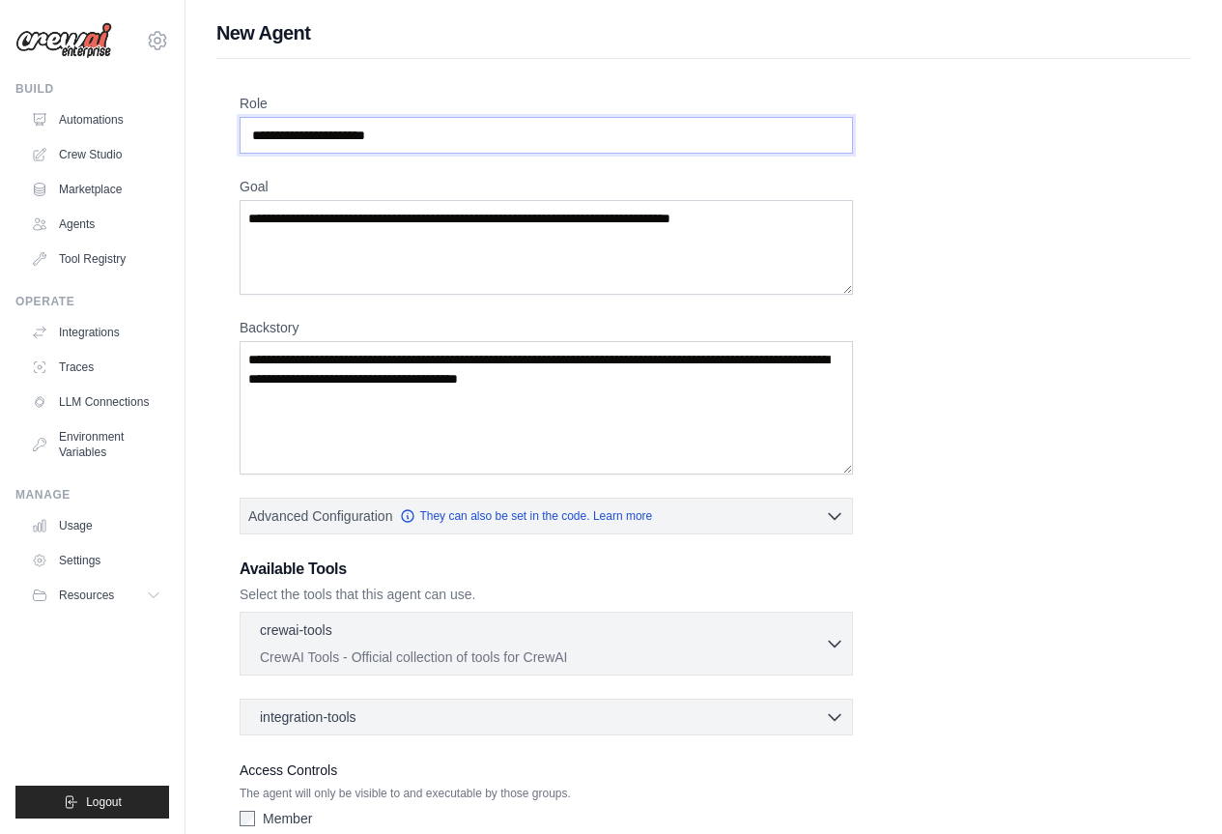
drag, startPoint x: 257, startPoint y: 136, endPoint x: 414, endPoint y: 142, distance: 156.6
click at [414, 142] on input "Role" at bounding box center [547, 135] width 614 height 37
click at [410, 134] on input "Role" at bounding box center [547, 135] width 614 height 37
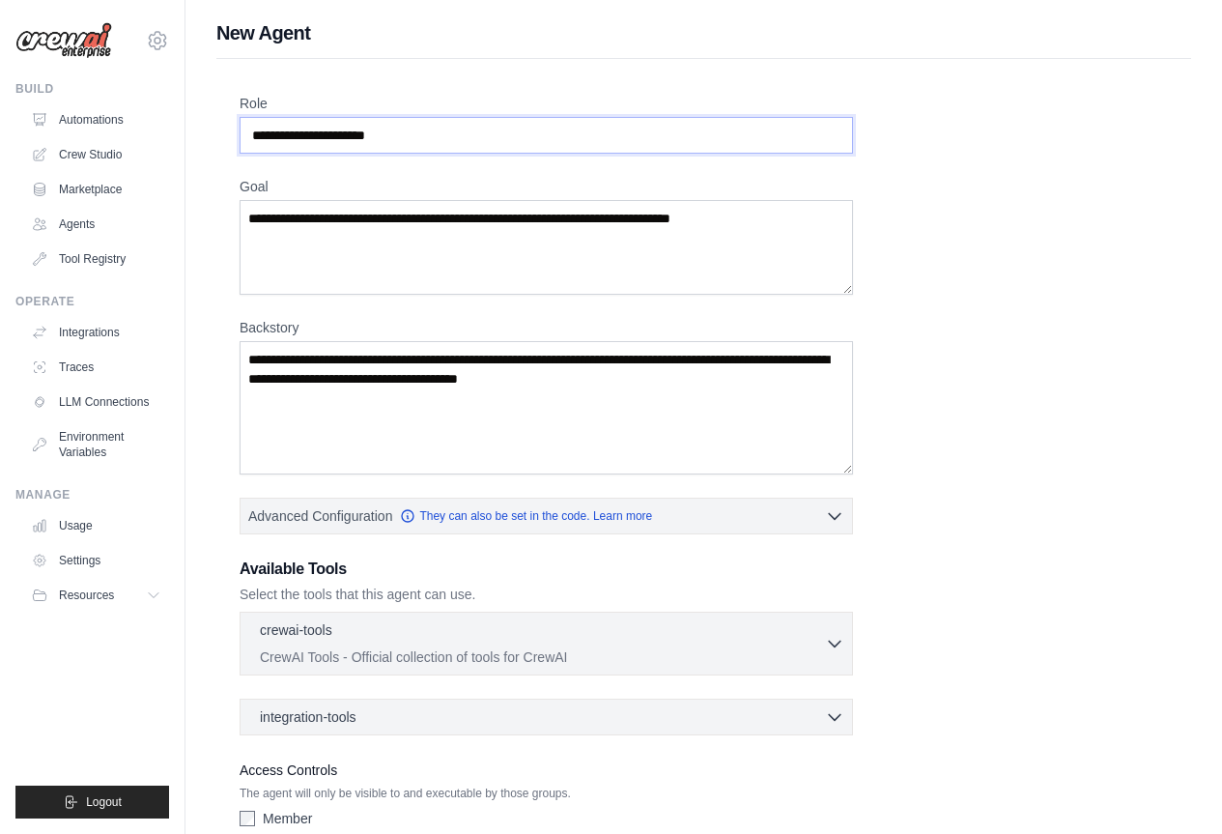
click at [403, 134] on input "Role" at bounding box center [547, 135] width 614 height 37
click at [401, 139] on input "Role" at bounding box center [547, 135] width 614 height 37
click at [441, 128] on input "Role" at bounding box center [547, 135] width 614 height 37
click at [376, 214] on textarea "Goal" at bounding box center [547, 247] width 614 height 95
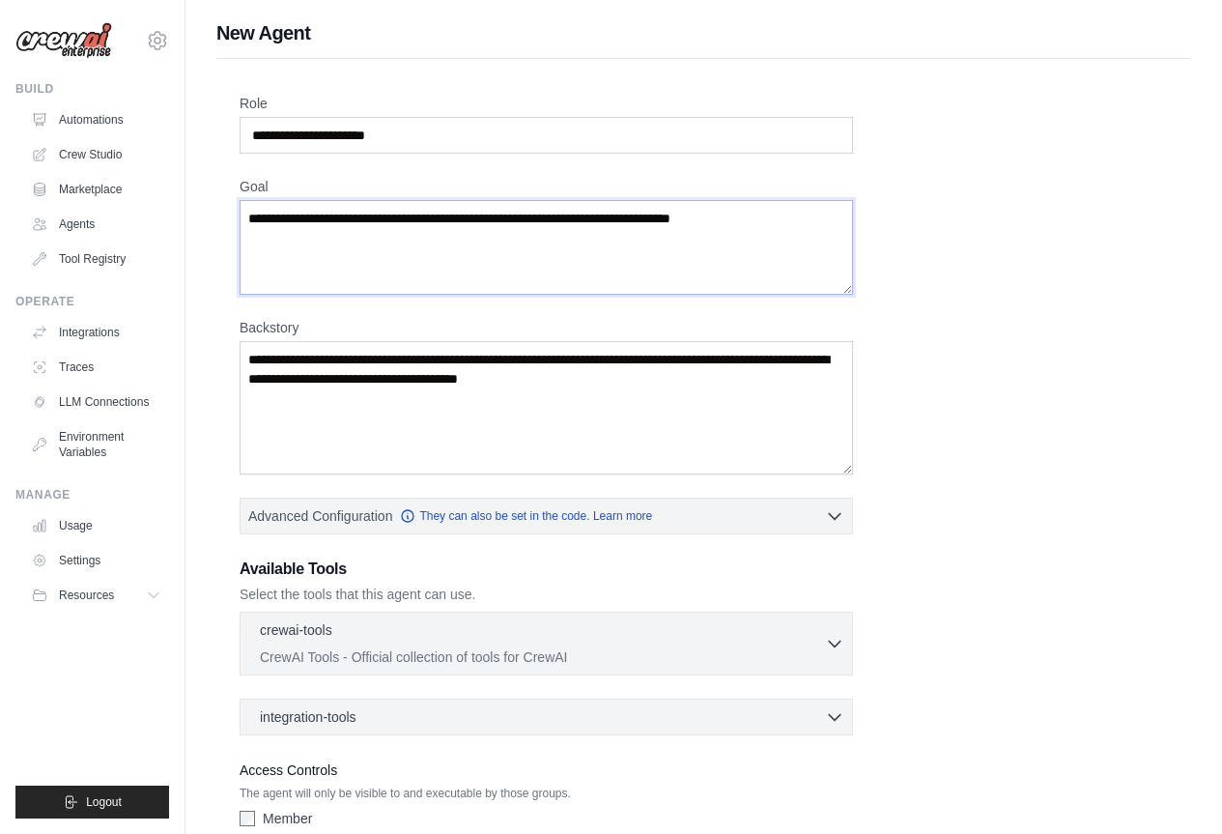
click at [768, 216] on textarea "Goal" at bounding box center [547, 247] width 614 height 95
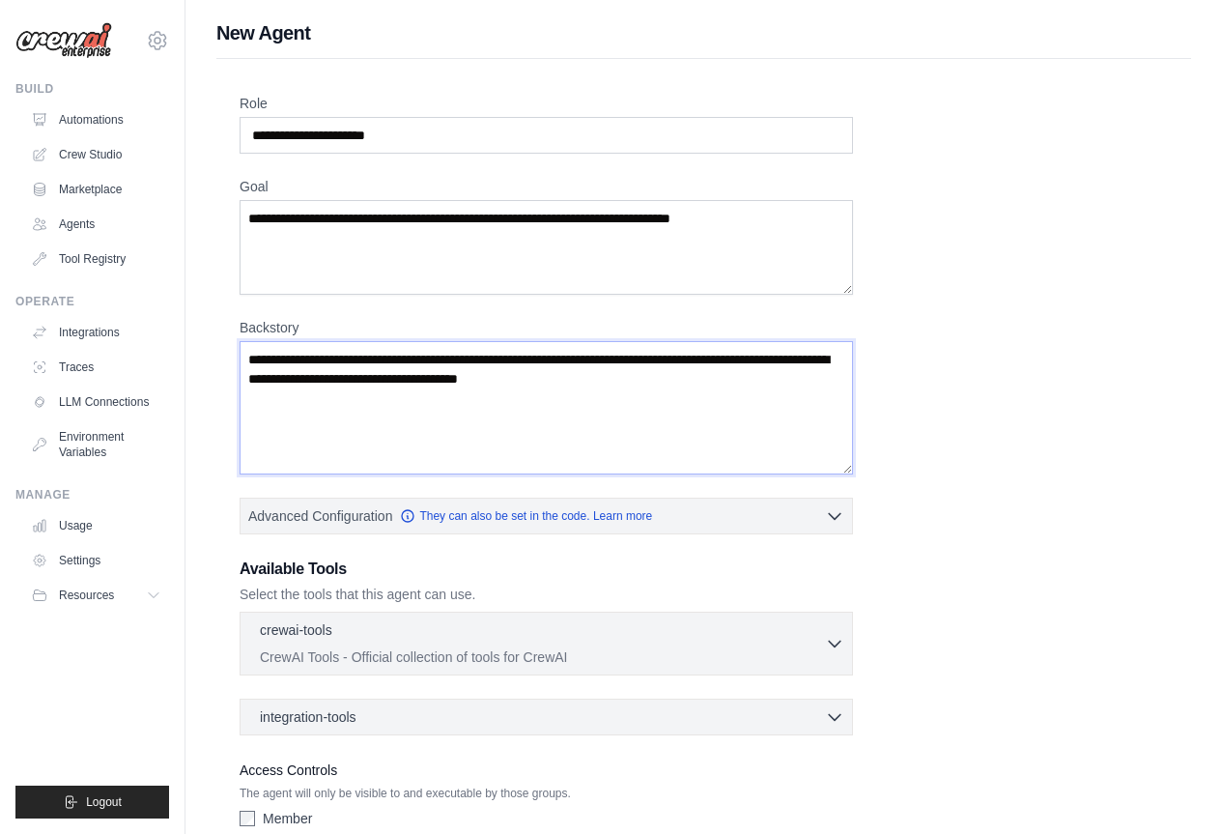
drag, startPoint x: 255, startPoint y: 363, endPoint x: 378, endPoint y: 358, distance: 122.8
click at [378, 358] on textarea "Backstory" at bounding box center [547, 407] width 614 height 133
click at [984, 354] on div "Role Goal Backstory Advanced Configuration They can also be set in the code. Le…" at bounding box center [704, 478] width 928 height 769
click at [243, 363] on textarea "Backstory" at bounding box center [547, 407] width 614 height 133
drag, startPoint x: 251, startPoint y: 361, endPoint x: 435, endPoint y: 361, distance: 183.6
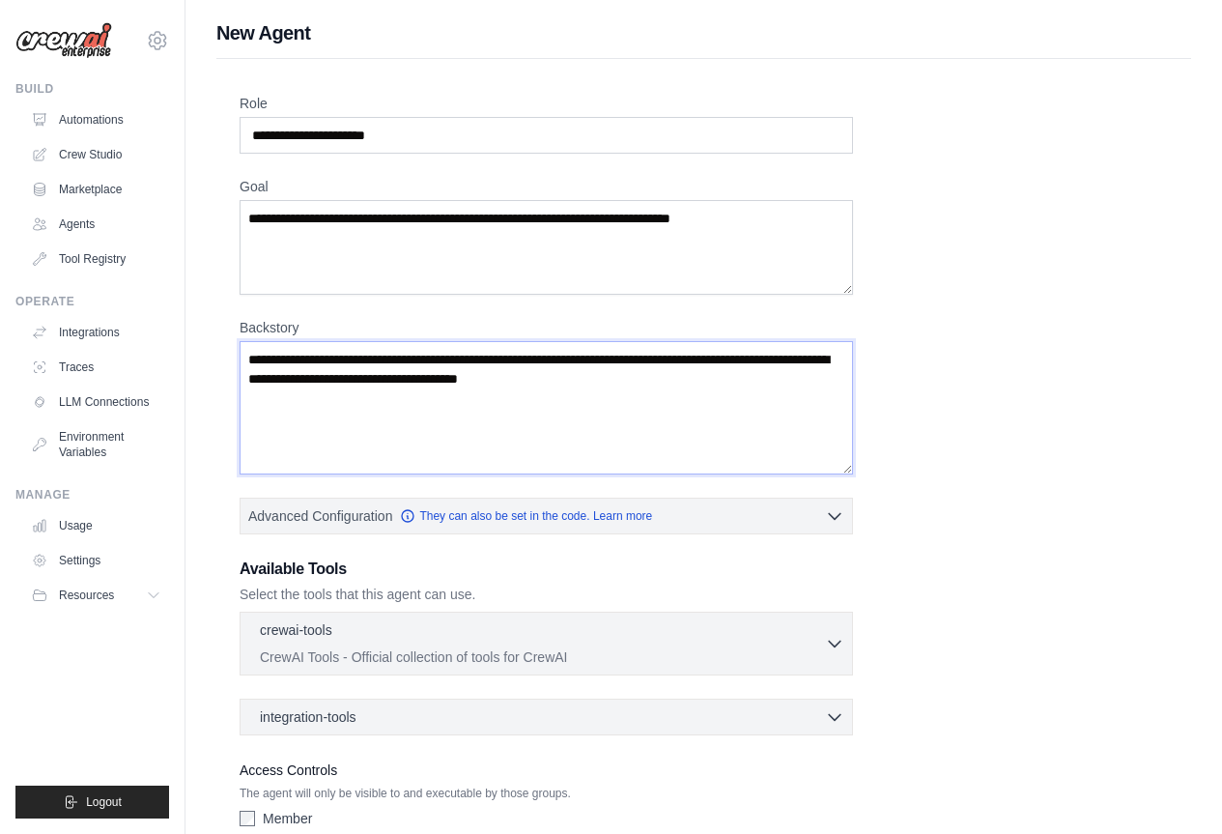
click at [435, 361] on textarea "Backstory" at bounding box center [547, 407] width 614 height 133
